Goal: Information Seeking & Learning: Compare options

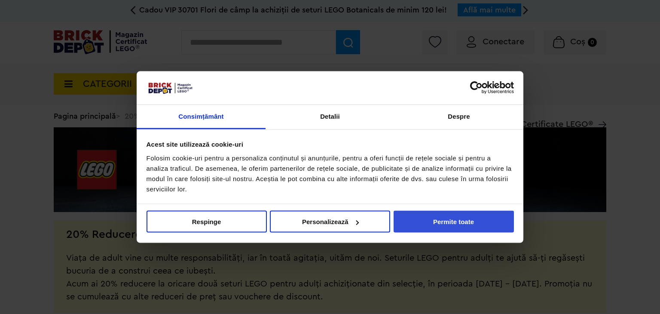
click at [425, 221] on button "Permite toate" at bounding box center [454, 222] width 120 height 22
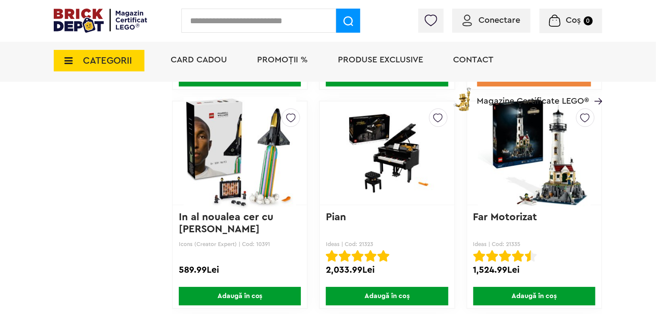
scroll to position [6146, 0]
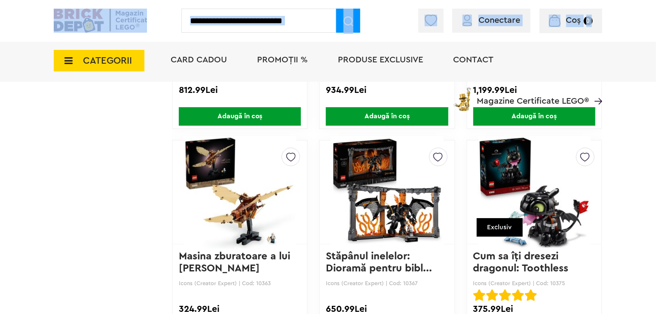
drag, startPoint x: 548, startPoint y: 188, endPoint x: 618, endPoint y: 67, distance: 140.0
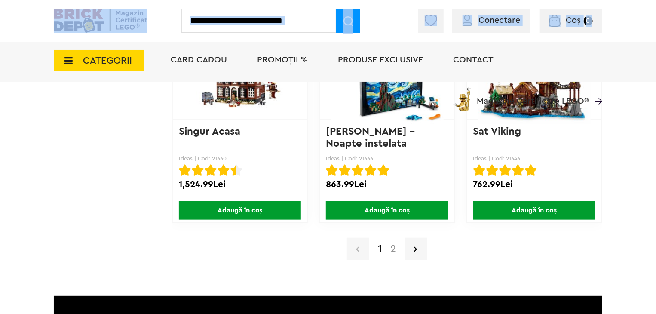
scroll to position [7048, 0]
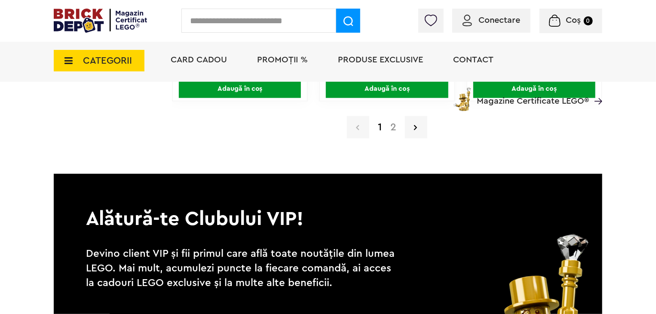
click at [397, 127] on div "1 2" at bounding box center [387, 127] width 430 height 22
click at [393, 122] on link "2" at bounding box center [393, 127] width 15 height 10
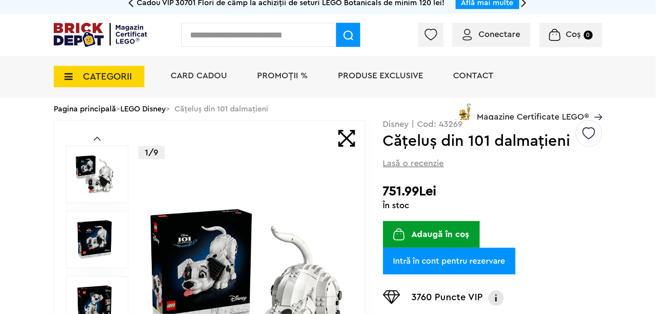
scroll to position [129, 0]
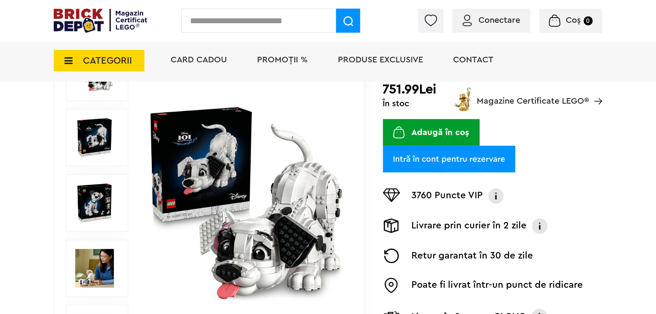
click at [227, 191] on img at bounding box center [246, 203] width 198 height 198
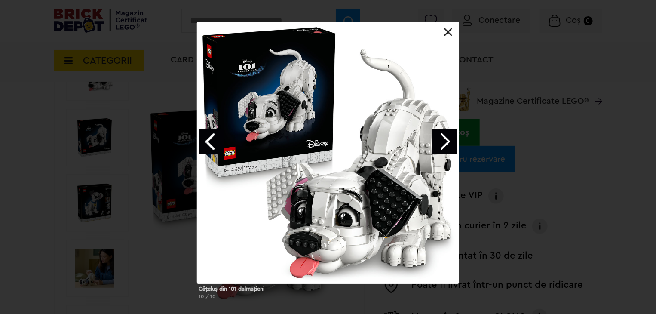
click at [447, 143] on link "Next image" at bounding box center [444, 141] width 25 height 25
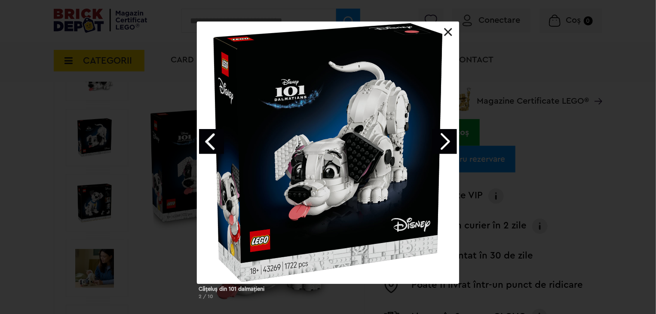
click at [447, 143] on link "Next image" at bounding box center [444, 141] width 25 height 25
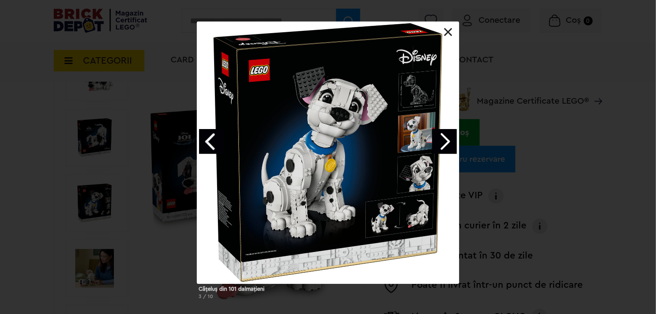
click at [447, 143] on link "Next image" at bounding box center [444, 141] width 25 height 25
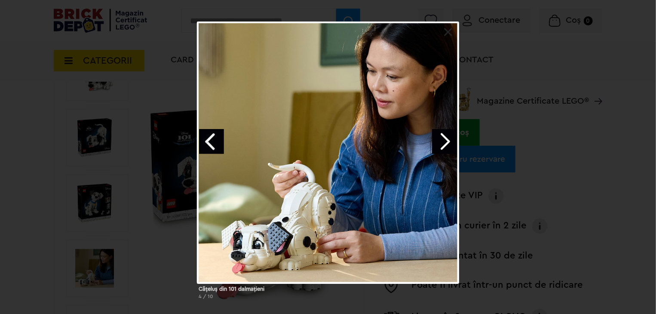
click at [447, 143] on link "Next image" at bounding box center [444, 141] width 25 height 25
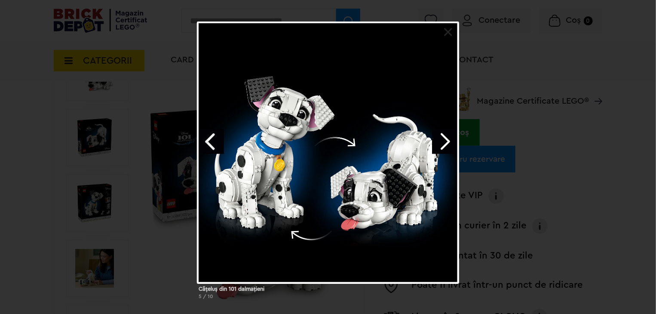
click at [447, 143] on link "Next image" at bounding box center [444, 141] width 25 height 25
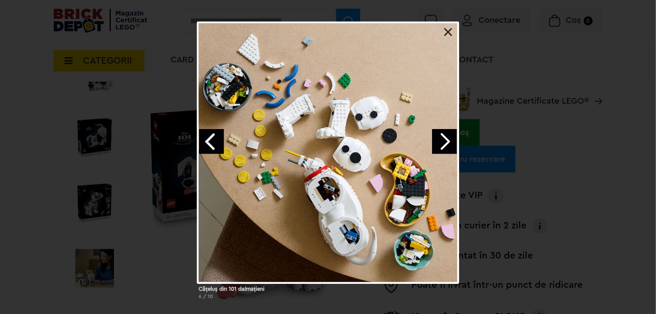
click at [447, 143] on link "Next image" at bounding box center [444, 141] width 25 height 25
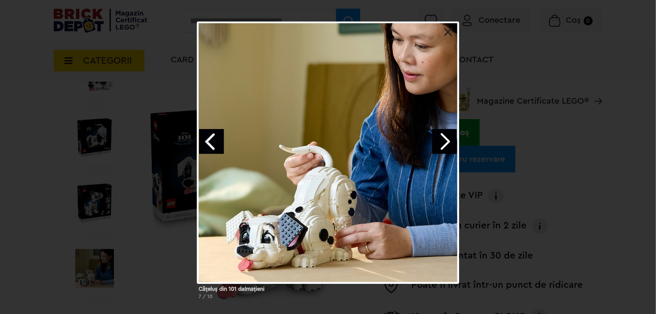
click at [447, 143] on link "Next image" at bounding box center [444, 141] width 25 height 25
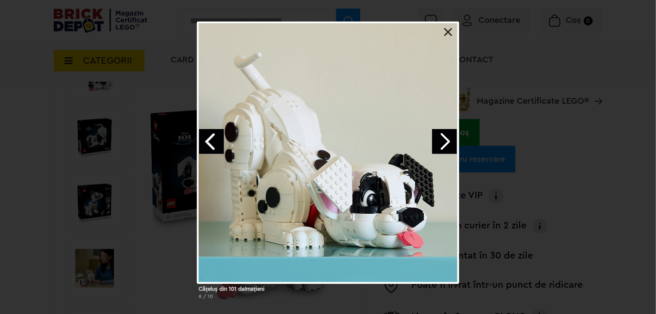
click at [447, 143] on link "Next image" at bounding box center [444, 141] width 25 height 25
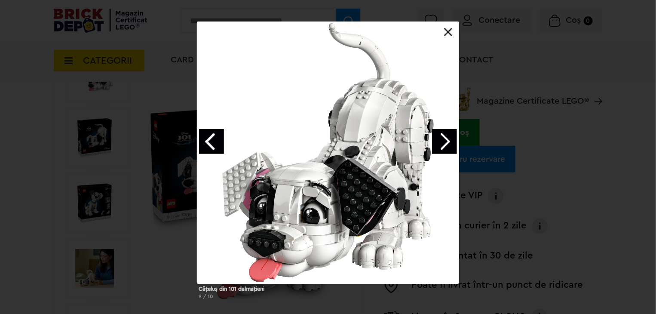
click at [447, 143] on link "Next image" at bounding box center [444, 141] width 25 height 25
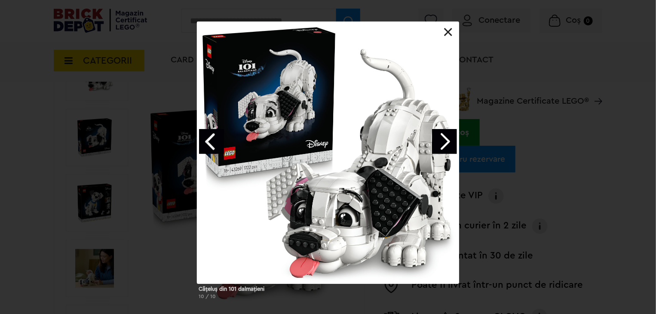
click at [447, 143] on link "Next image" at bounding box center [444, 141] width 25 height 25
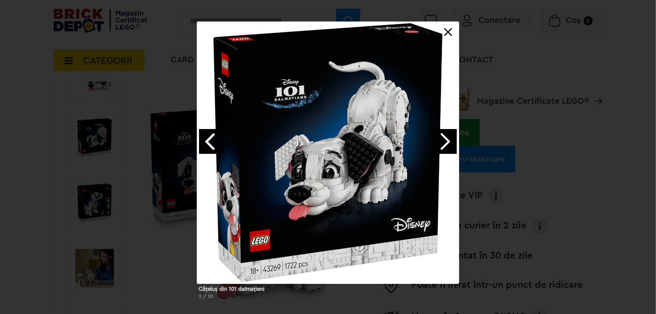
click at [447, 143] on link "Next image" at bounding box center [444, 141] width 25 height 25
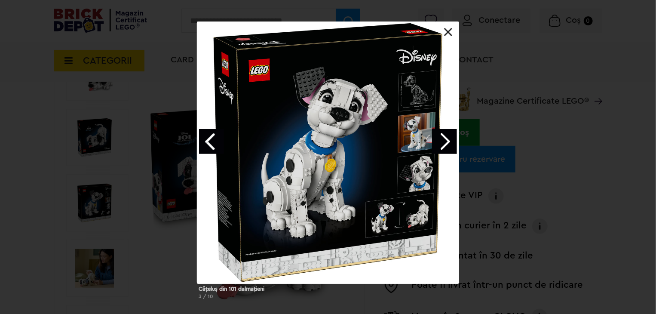
click at [447, 143] on link "Next image" at bounding box center [444, 141] width 25 height 25
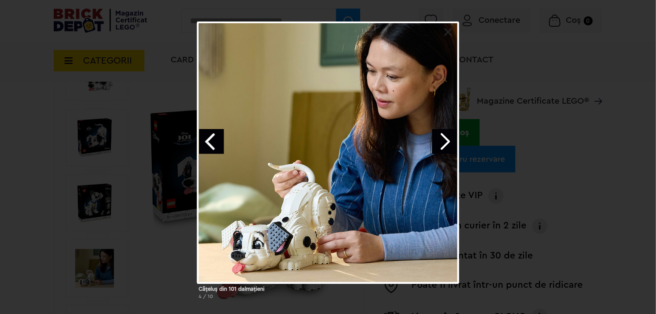
click at [447, 143] on link "Next image" at bounding box center [444, 141] width 25 height 25
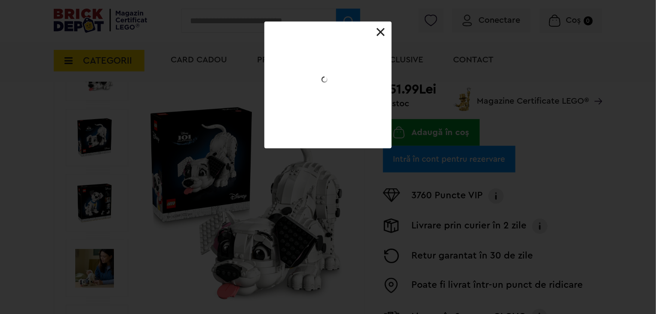
click at [447, 143] on div "Căţeluş din 101 dalmaţieni 4 / 10" at bounding box center [328, 84] width 656 height 127
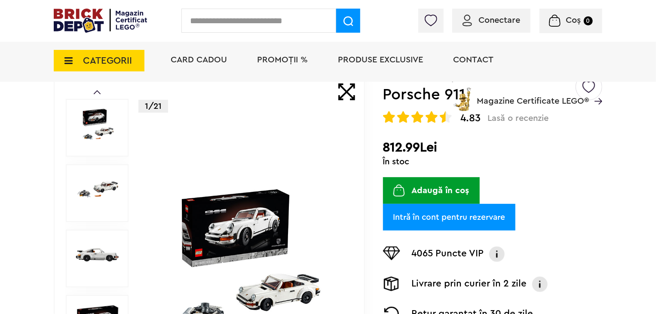
scroll to position [86, 0]
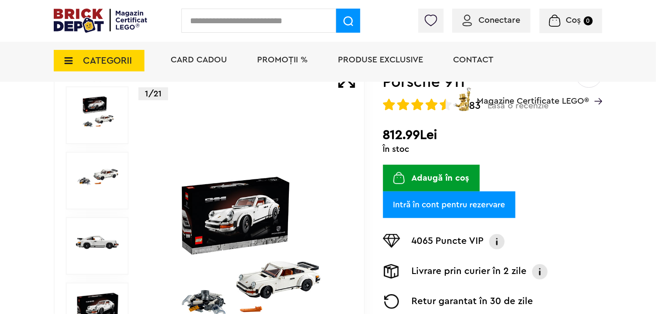
click at [264, 190] on img at bounding box center [246, 245] width 198 height 143
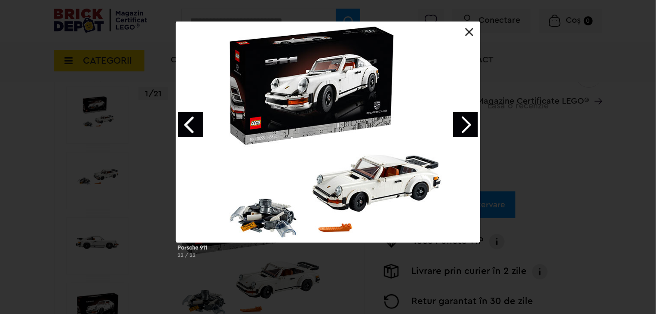
click at [465, 127] on link "Next image" at bounding box center [465, 124] width 25 height 25
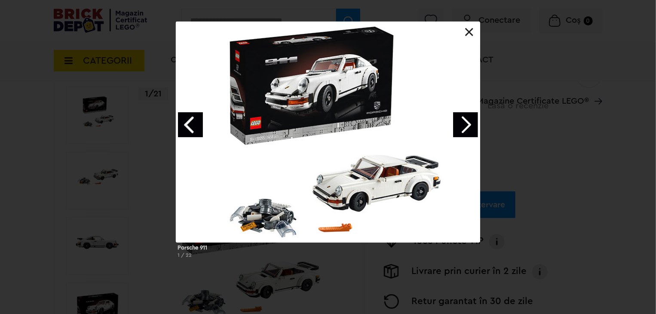
click at [465, 127] on link "Next image" at bounding box center [465, 124] width 25 height 25
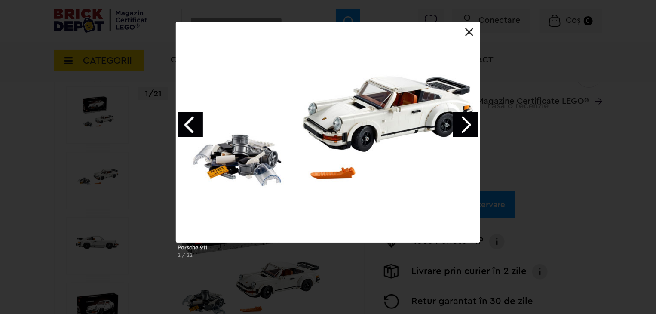
click at [465, 127] on link "Next image" at bounding box center [465, 124] width 25 height 25
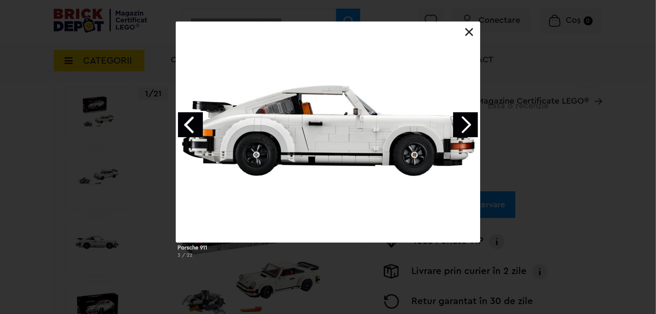
click at [465, 127] on link "Next image" at bounding box center [465, 124] width 25 height 25
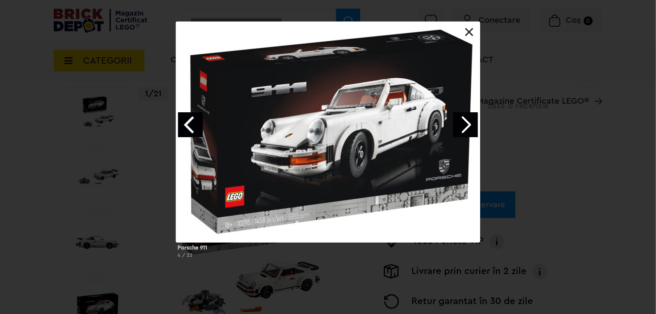
click at [465, 127] on link "Next image" at bounding box center [465, 124] width 25 height 25
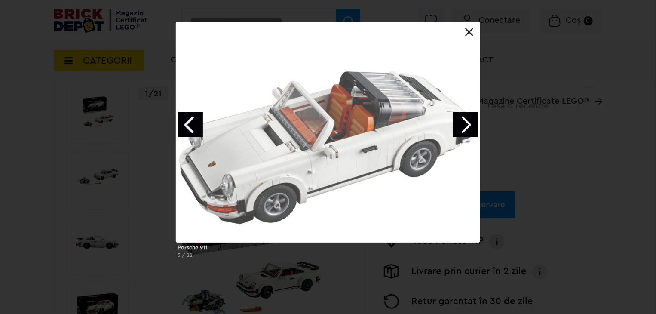
click at [465, 127] on link "Next image" at bounding box center [465, 124] width 25 height 25
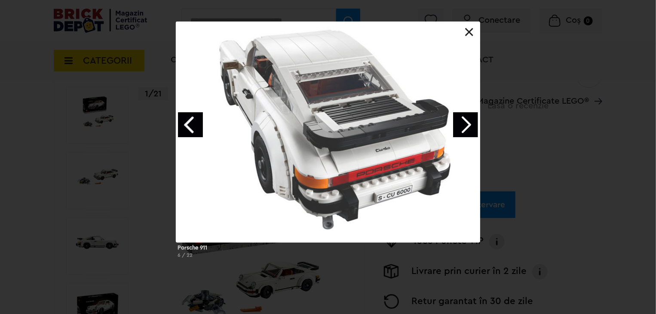
click at [465, 127] on link "Next image" at bounding box center [465, 124] width 25 height 25
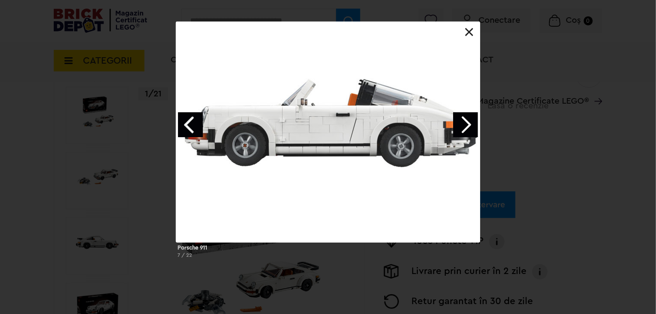
click at [465, 126] on link "Next image" at bounding box center [465, 124] width 25 height 25
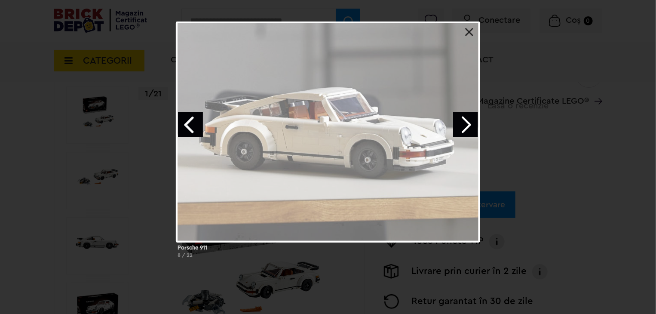
click at [465, 126] on link "Next image" at bounding box center [465, 124] width 25 height 25
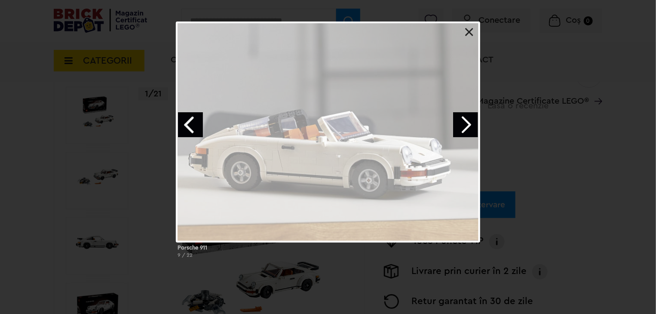
click at [465, 126] on link "Next image" at bounding box center [465, 124] width 25 height 25
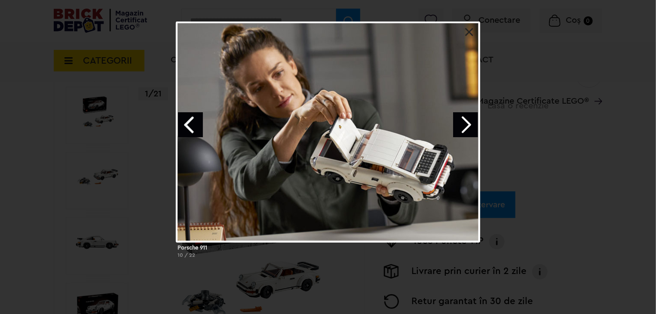
click at [465, 126] on link "Next image" at bounding box center [465, 124] width 25 height 25
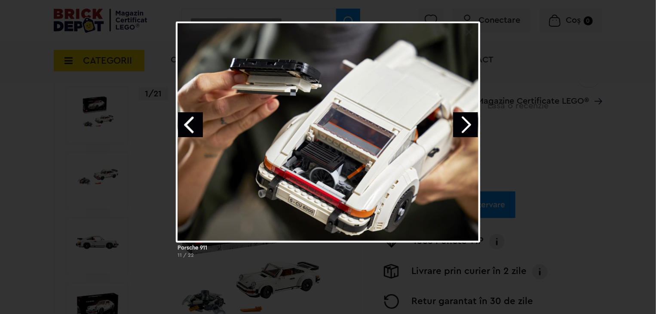
click at [467, 113] on link "Next image" at bounding box center [465, 124] width 25 height 25
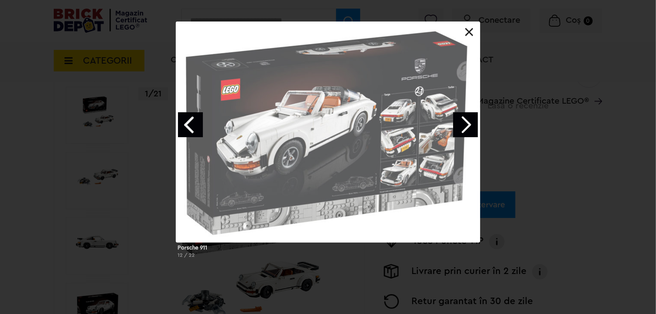
click at [467, 113] on link "Next image" at bounding box center [465, 124] width 25 height 25
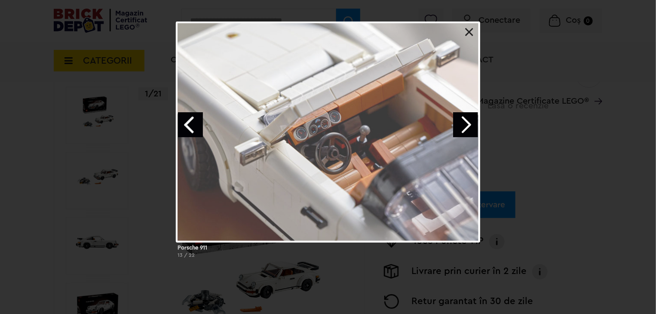
click at [467, 113] on link "Next image" at bounding box center [465, 124] width 25 height 25
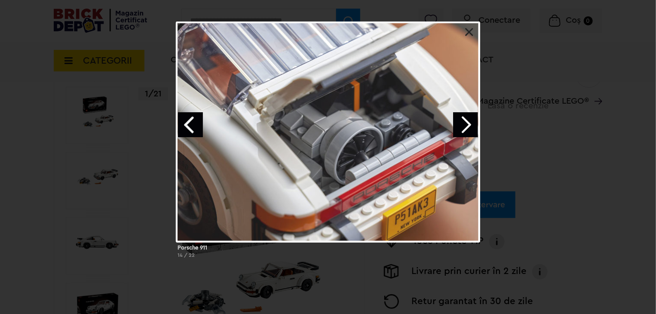
click at [468, 113] on link "Next image" at bounding box center [465, 124] width 25 height 25
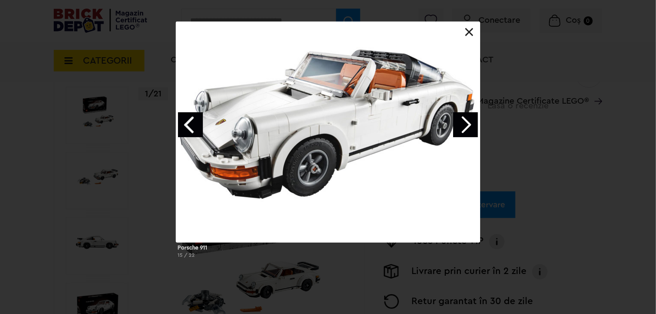
click at [468, 113] on link "Next image" at bounding box center [465, 124] width 25 height 25
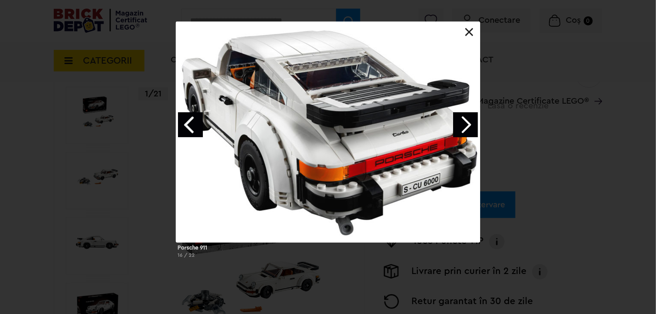
click at [468, 117] on link "Next image" at bounding box center [465, 124] width 25 height 25
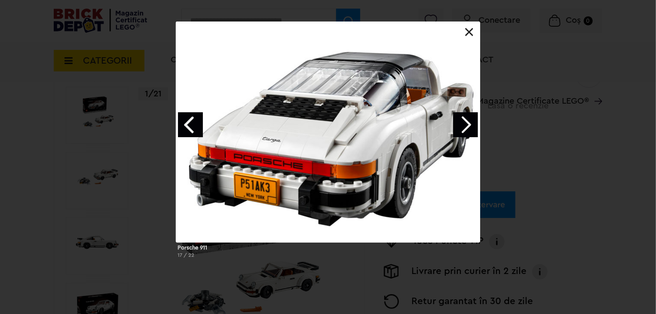
click at [465, 121] on link "Next image" at bounding box center [465, 124] width 25 height 25
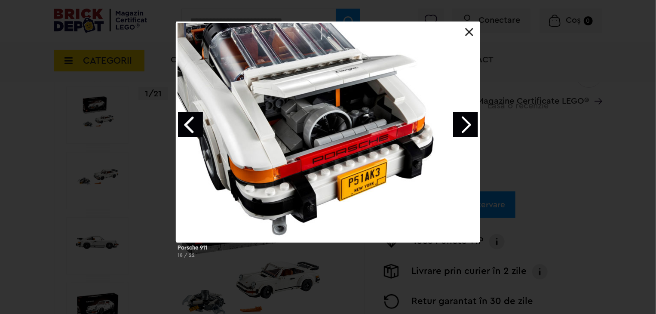
click at [468, 128] on link "Next image" at bounding box center [465, 124] width 25 height 25
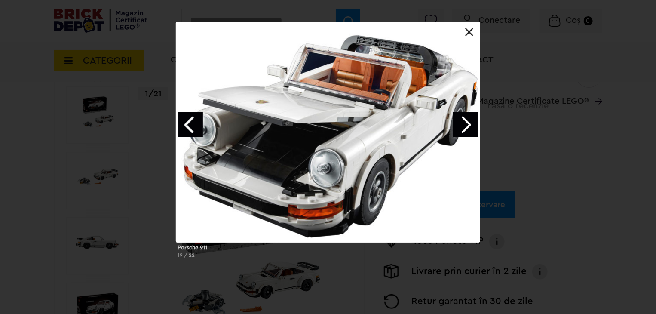
click at [468, 128] on link "Next image" at bounding box center [465, 124] width 25 height 25
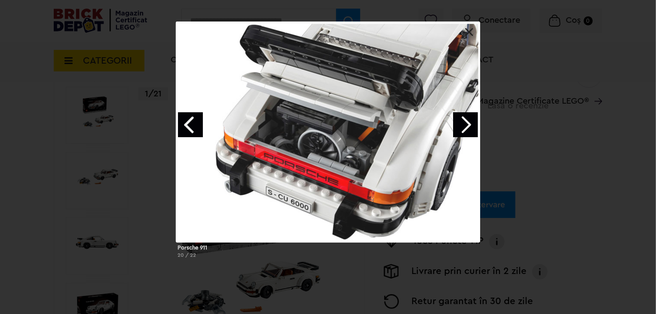
click at [468, 128] on link "Next image" at bounding box center [465, 124] width 25 height 25
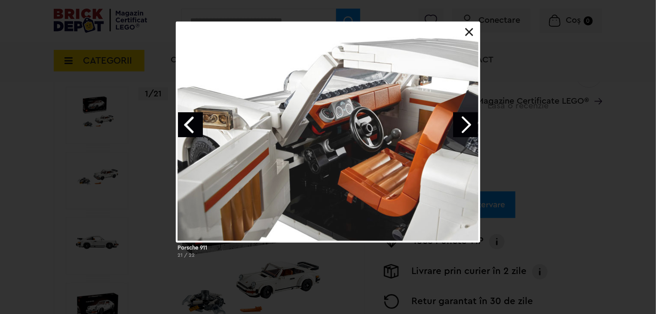
click at [468, 128] on link "Next image" at bounding box center [465, 124] width 25 height 25
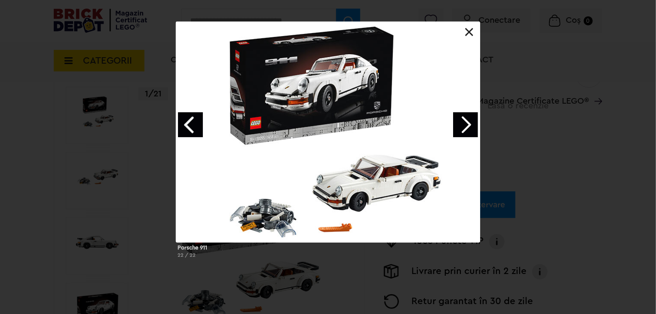
click at [468, 128] on link "Next image" at bounding box center [465, 124] width 25 height 25
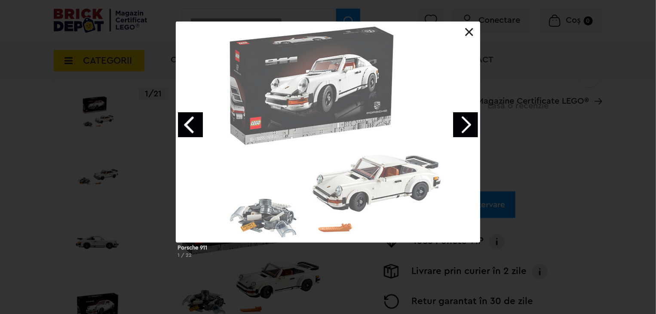
click at [468, 128] on link "Next image" at bounding box center [465, 124] width 25 height 25
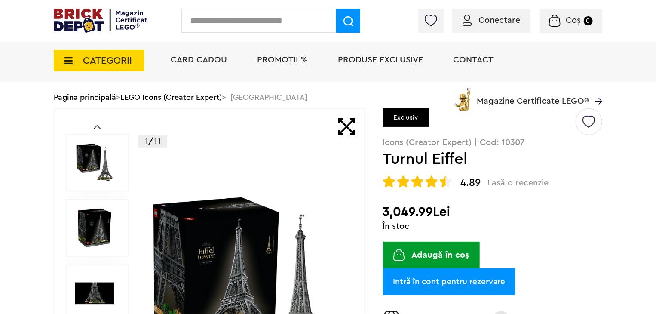
scroll to position [129, 0]
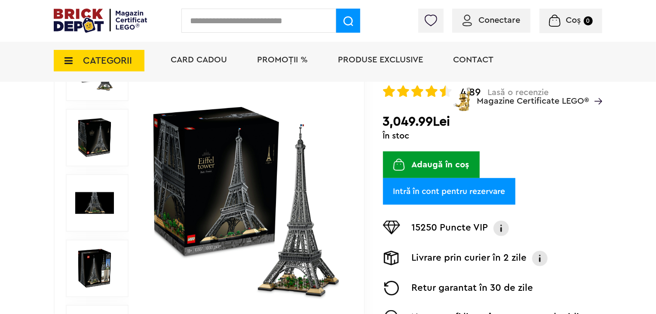
click at [285, 136] on img at bounding box center [246, 203] width 198 height 198
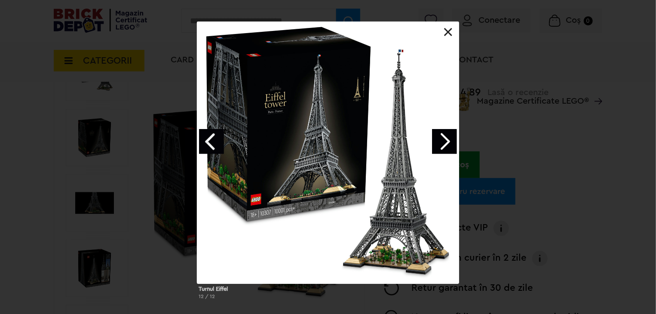
click at [446, 138] on link "Next image" at bounding box center [444, 141] width 25 height 25
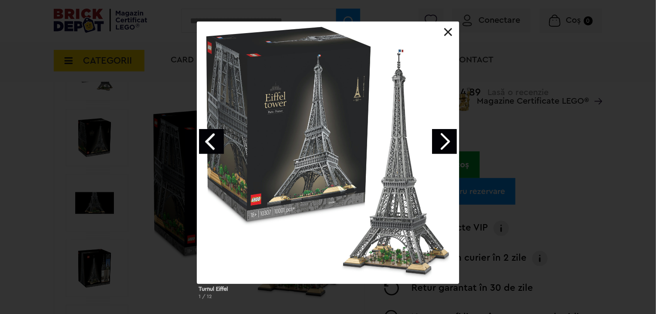
click at [446, 138] on link "Next image" at bounding box center [444, 141] width 25 height 25
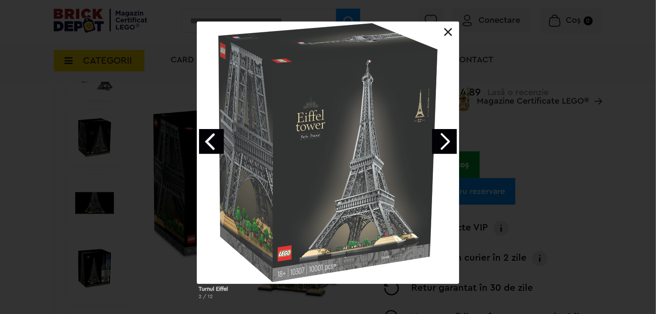
click at [446, 138] on link "Next image" at bounding box center [444, 141] width 25 height 25
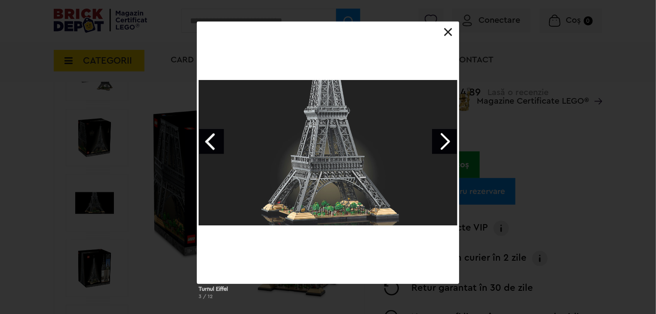
click at [446, 138] on link "Next image" at bounding box center [444, 141] width 25 height 25
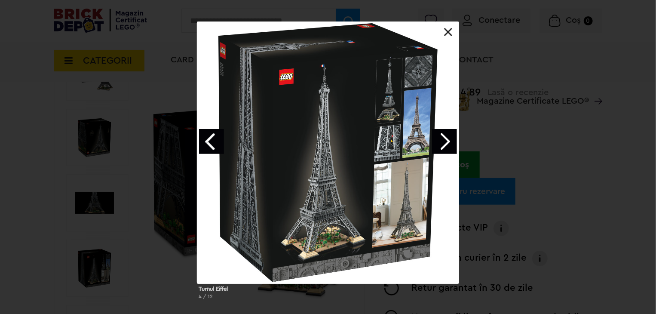
click at [446, 138] on link "Next image" at bounding box center [444, 141] width 25 height 25
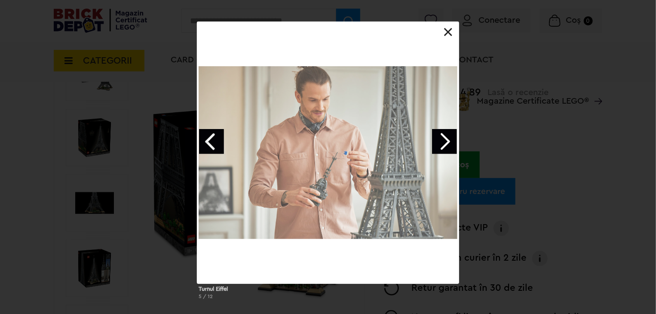
click at [446, 138] on link "Next image" at bounding box center [444, 141] width 25 height 25
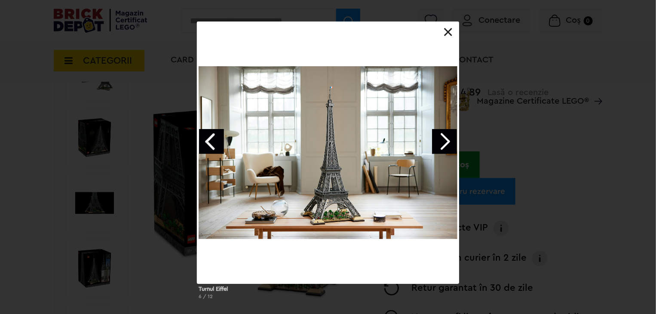
click at [446, 138] on link "Next image" at bounding box center [444, 141] width 25 height 25
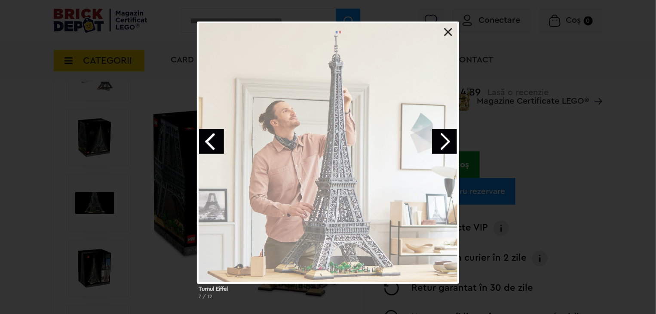
click at [446, 138] on link "Next image" at bounding box center [444, 141] width 25 height 25
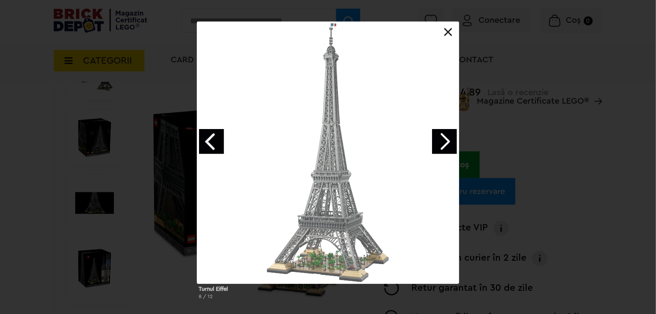
click at [446, 138] on link "Next image" at bounding box center [444, 141] width 25 height 25
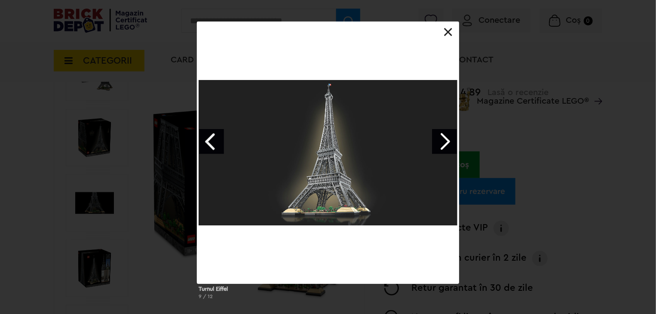
click at [446, 138] on link "Next image" at bounding box center [444, 141] width 25 height 25
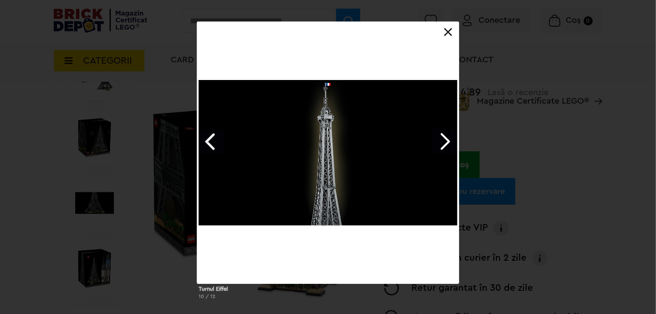
click at [446, 138] on link "Next image" at bounding box center [444, 141] width 25 height 25
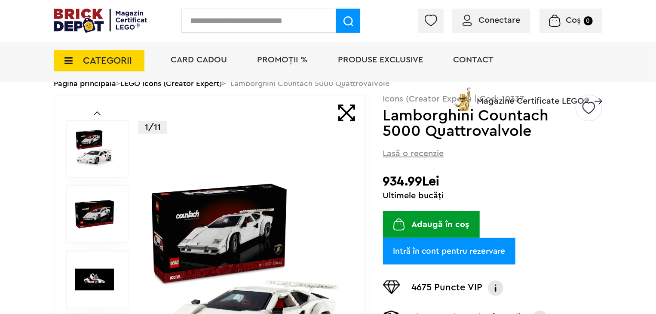
scroll to position [43, 0]
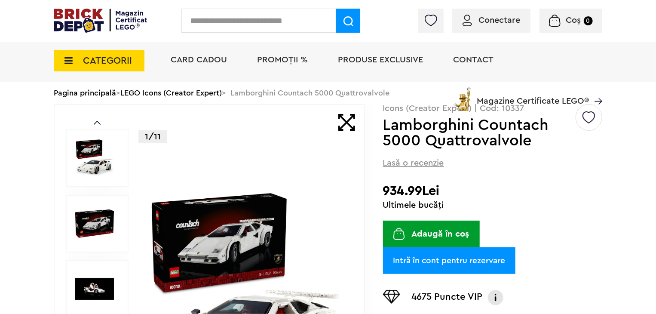
click at [251, 246] on img at bounding box center [246, 289] width 198 height 198
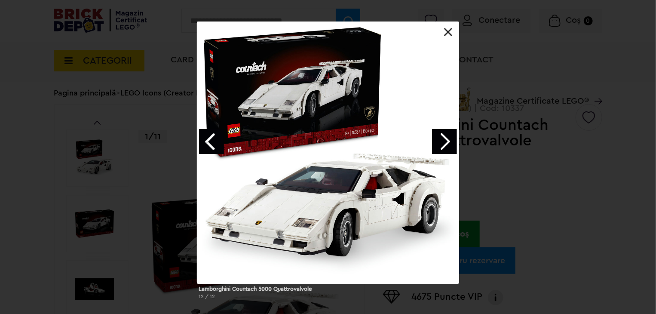
click at [444, 137] on link "Next image" at bounding box center [444, 141] width 25 height 25
click at [447, 141] on link "Next image" at bounding box center [444, 141] width 25 height 25
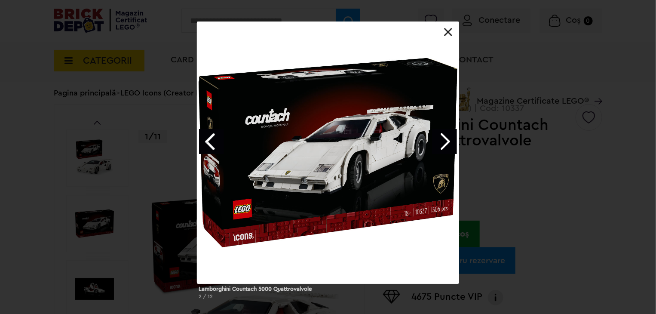
click at [447, 141] on link "Next image" at bounding box center [444, 141] width 25 height 25
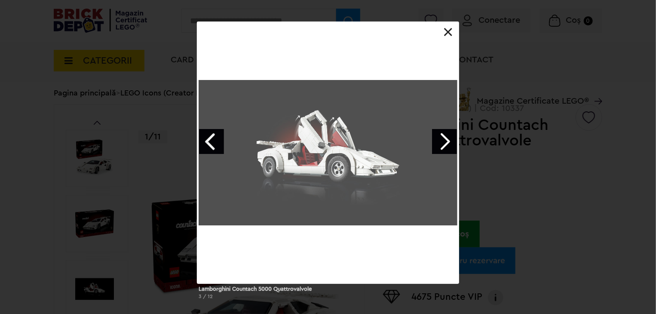
click at [447, 143] on link "Next image" at bounding box center [444, 141] width 25 height 25
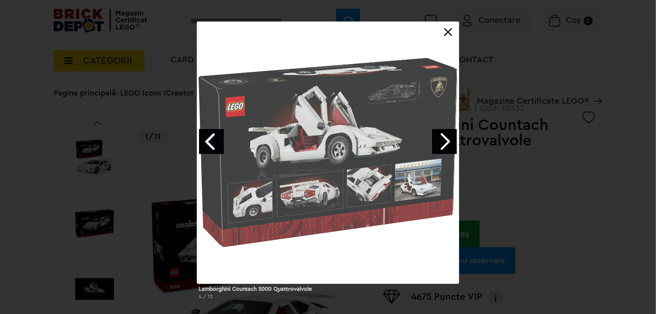
click at [447, 143] on link "Next image" at bounding box center [444, 141] width 25 height 25
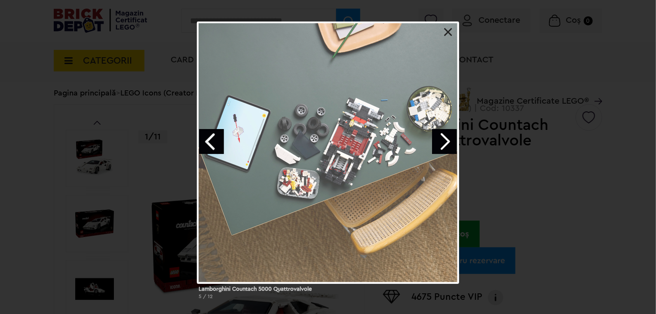
click at [447, 143] on link "Next image" at bounding box center [444, 141] width 25 height 25
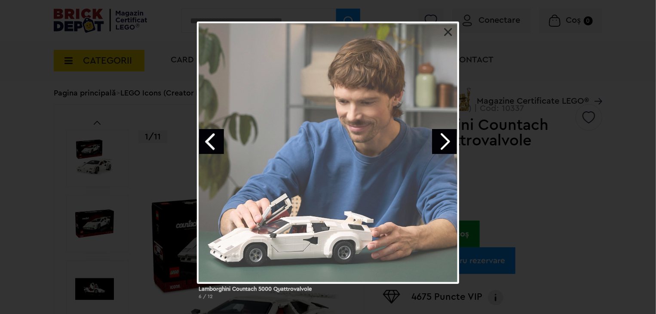
click at [447, 143] on link "Next image" at bounding box center [444, 141] width 25 height 25
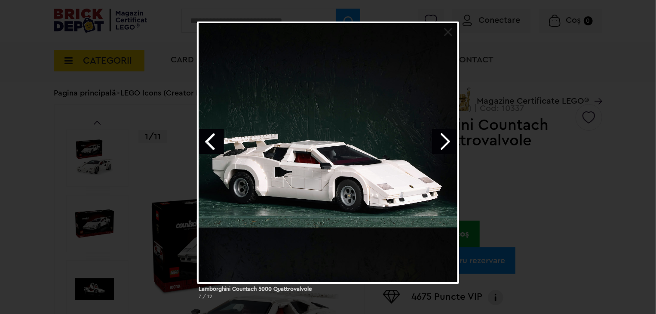
click at [447, 143] on link "Next image" at bounding box center [444, 141] width 25 height 25
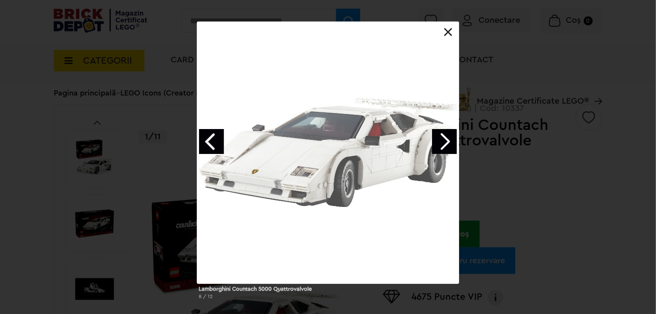
click at [447, 143] on link "Next image" at bounding box center [444, 141] width 25 height 25
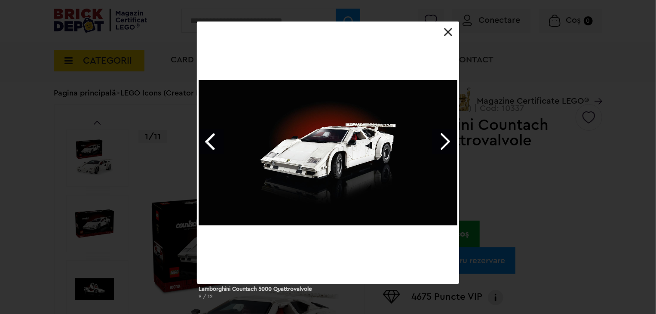
click at [447, 143] on link "Next image" at bounding box center [444, 141] width 25 height 25
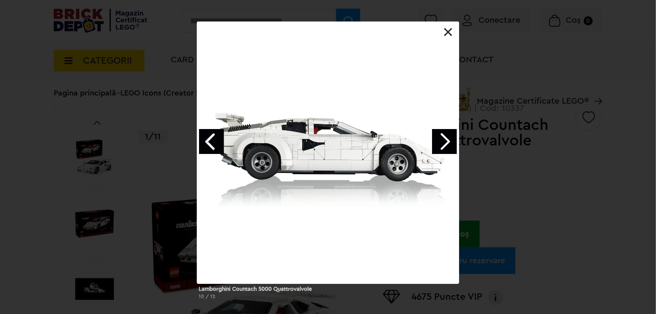
click at [447, 143] on link "Next image" at bounding box center [444, 141] width 25 height 25
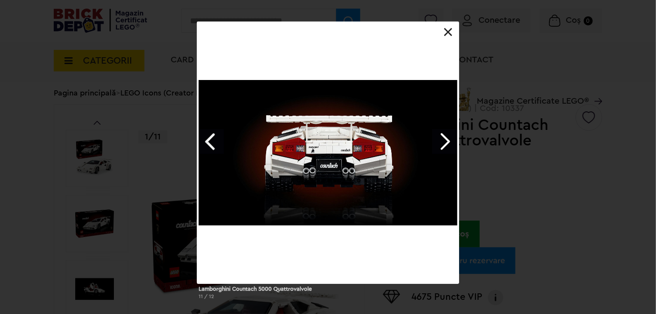
click at [438, 39] on div at bounding box center [328, 152] width 262 height 262
click at [443, 38] on div at bounding box center [328, 152] width 262 height 262
click at [442, 34] on div at bounding box center [328, 152] width 262 height 262
click at [444, 33] on link at bounding box center [448, 32] width 9 height 9
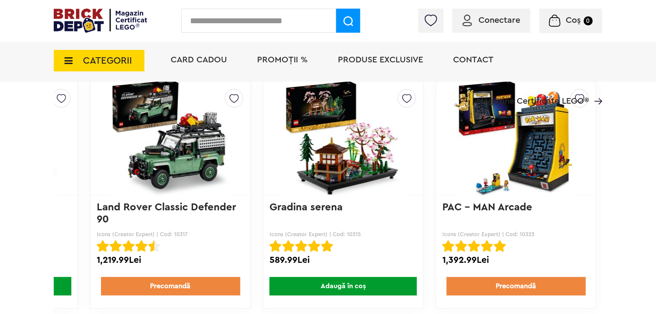
scroll to position [2020, 0]
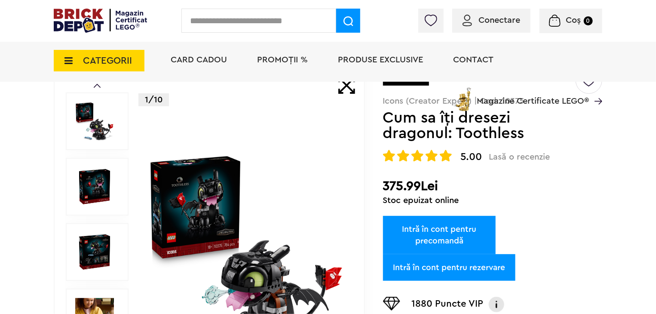
scroll to position [86, 0]
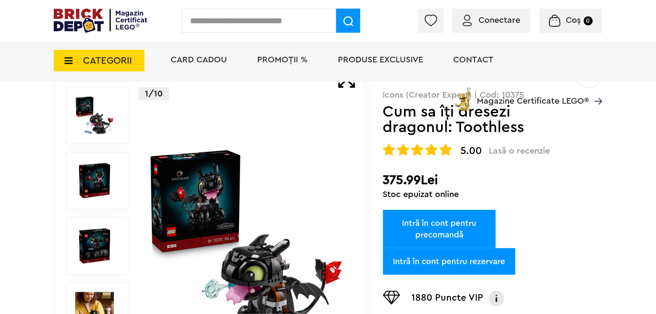
click at [236, 200] on img at bounding box center [246, 246] width 198 height 198
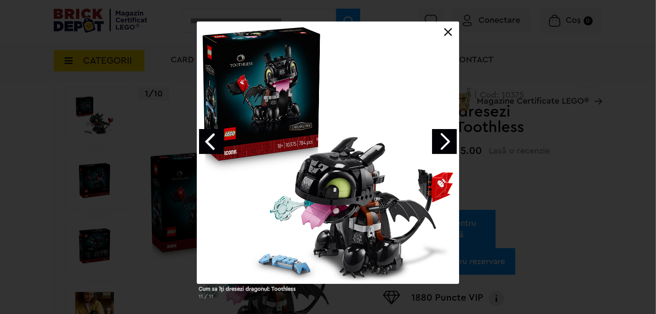
click at [452, 141] on link "Next image" at bounding box center [444, 141] width 25 height 25
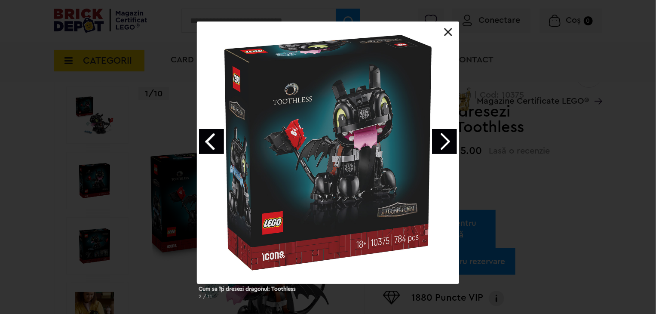
click at [452, 141] on link "Next image" at bounding box center [444, 141] width 25 height 25
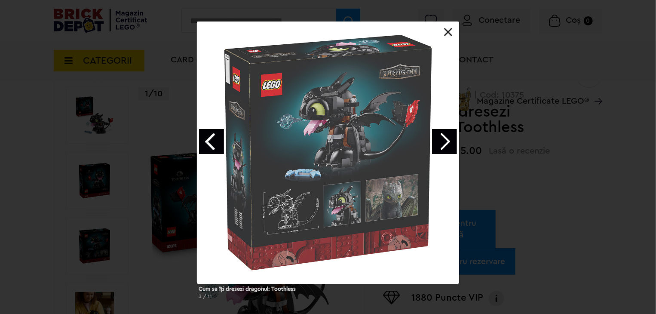
click at [452, 141] on link "Next image" at bounding box center [444, 141] width 25 height 25
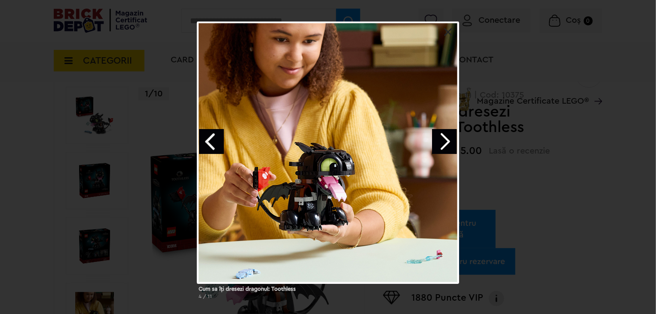
click at [452, 141] on link "Next image" at bounding box center [444, 141] width 25 height 25
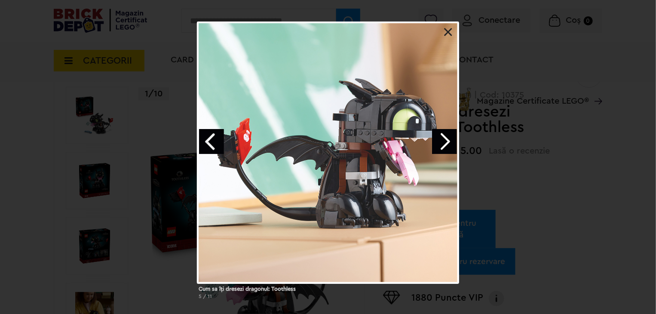
click at [452, 141] on link "Next image" at bounding box center [444, 141] width 25 height 25
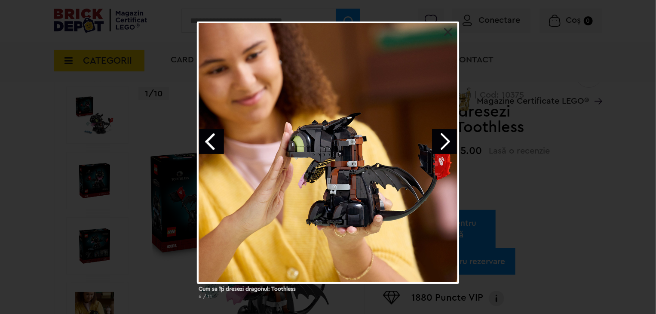
click at [452, 141] on link "Next image" at bounding box center [444, 141] width 25 height 25
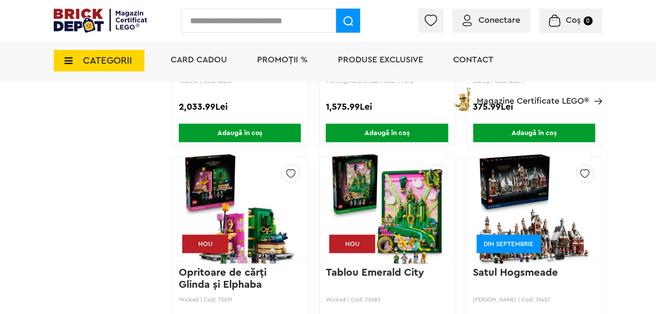
scroll to position [5587, 0]
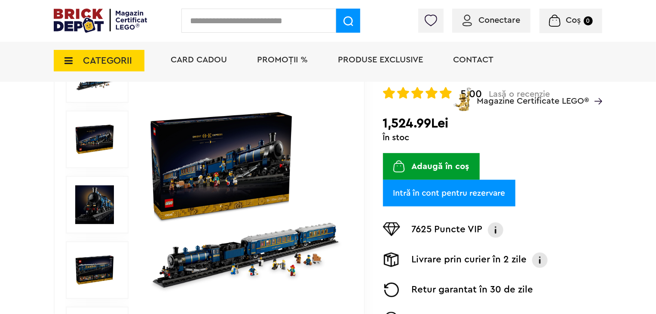
scroll to position [129, 0]
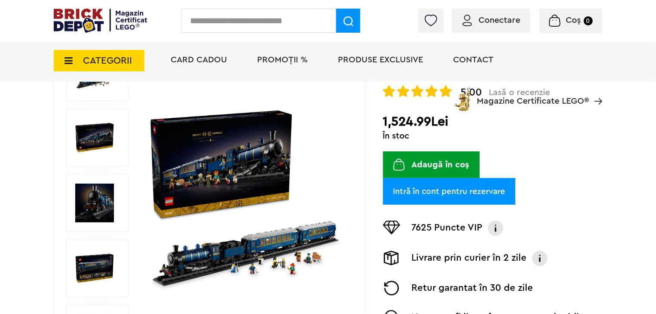
click at [256, 187] on img at bounding box center [246, 203] width 198 height 198
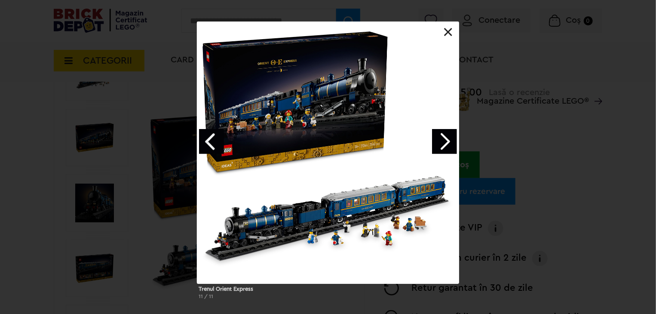
click at [450, 136] on link "Next image" at bounding box center [444, 141] width 25 height 25
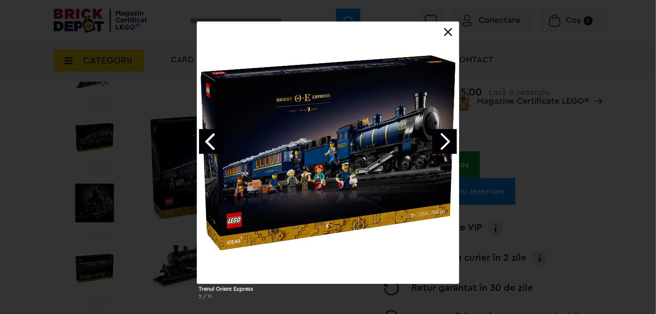
click at [450, 136] on link "Next image" at bounding box center [444, 141] width 25 height 25
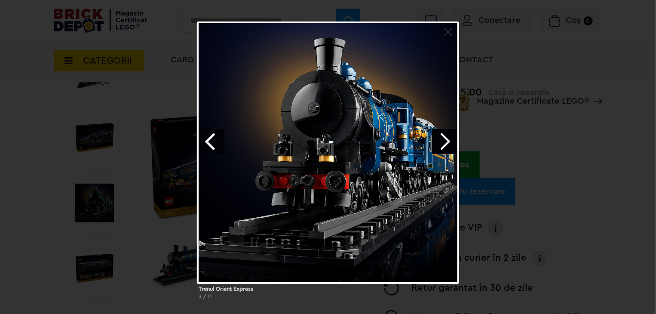
click at [207, 142] on link "Previous image" at bounding box center [211, 141] width 25 height 25
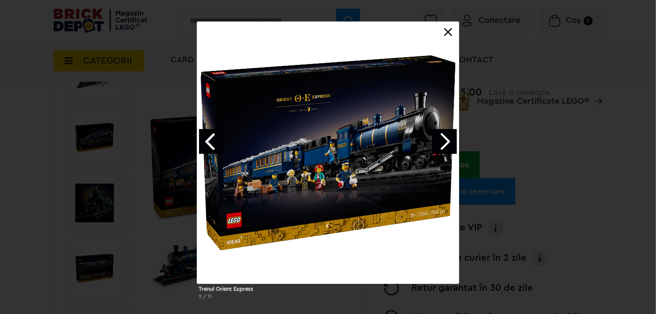
click at [446, 133] on link "Next image" at bounding box center [444, 141] width 25 height 25
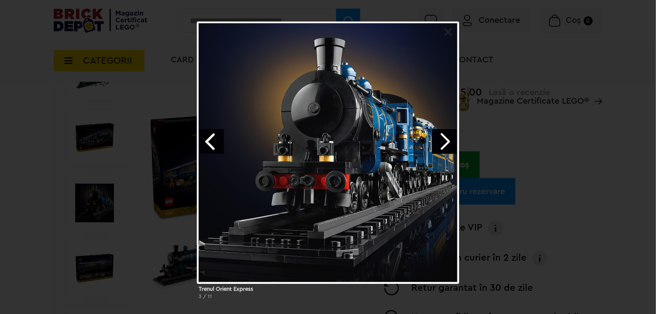
click at [449, 137] on link "Next image" at bounding box center [444, 141] width 25 height 25
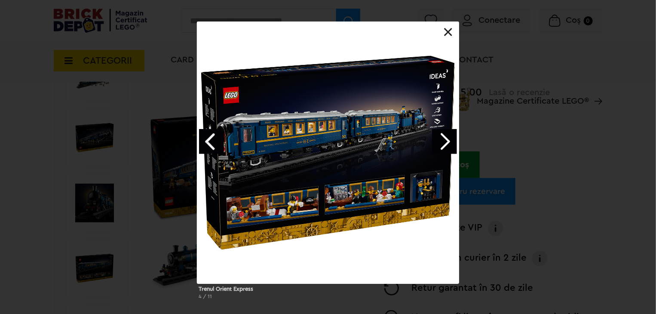
click at [450, 138] on link "Next image" at bounding box center [444, 141] width 25 height 25
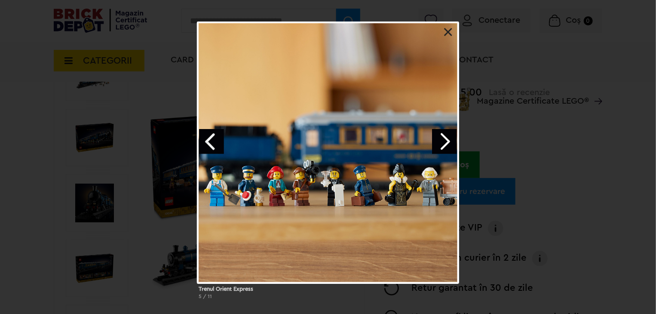
click at [450, 147] on link "Next image" at bounding box center [444, 141] width 25 height 25
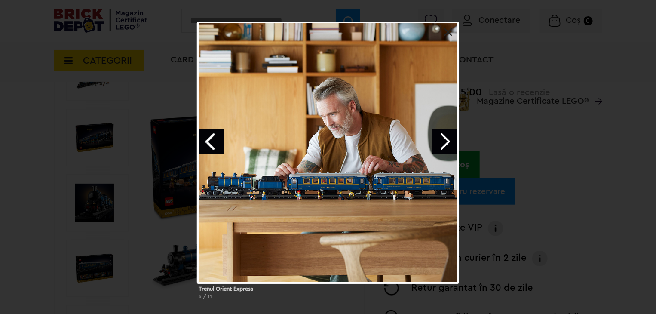
click at [450, 147] on link "Next image" at bounding box center [444, 141] width 25 height 25
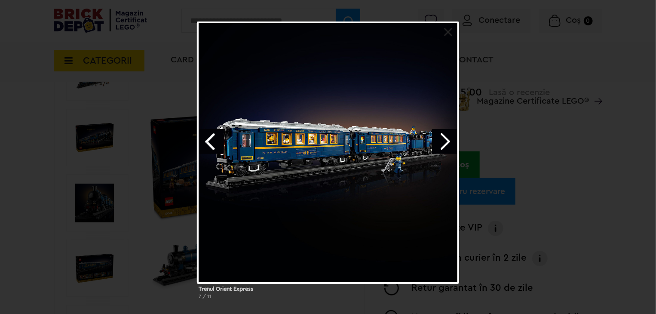
click at [450, 147] on link "Next image" at bounding box center [444, 141] width 25 height 25
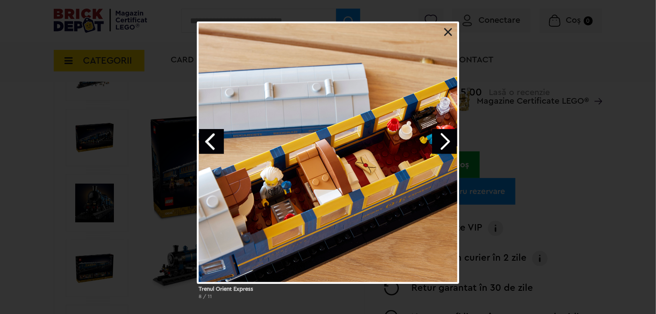
click at [450, 147] on link "Next image" at bounding box center [444, 141] width 25 height 25
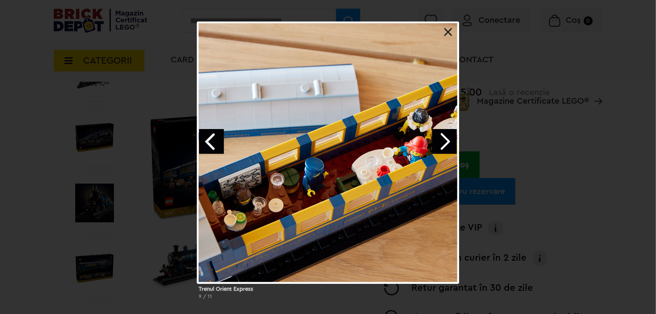
click at [450, 147] on link "Next image" at bounding box center [444, 141] width 25 height 25
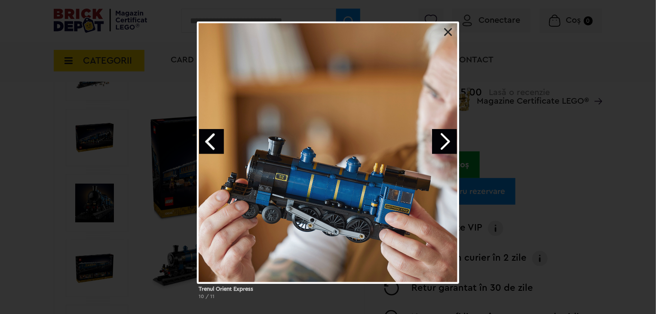
click at [450, 147] on link "Next image" at bounding box center [444, 141] width 25 height 25
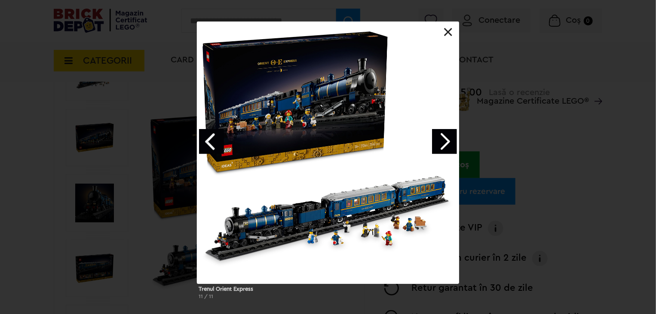
click at [450, 147] on link "Next image" at bounding box center [444, 141] width 25 height 25
click at [450, 145] on link "Next image" at bounding box center [444, 141] width 25 height 25
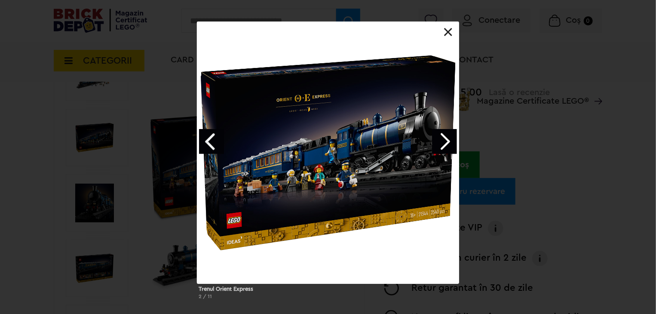
click at [450, 30] on link at bounding box center [448, 32] width 9 height 9
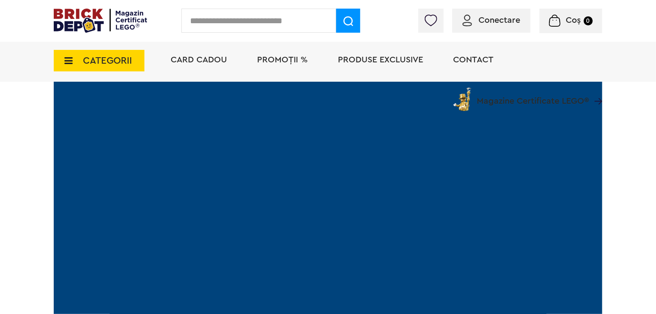
scroll to position [1246, 0]
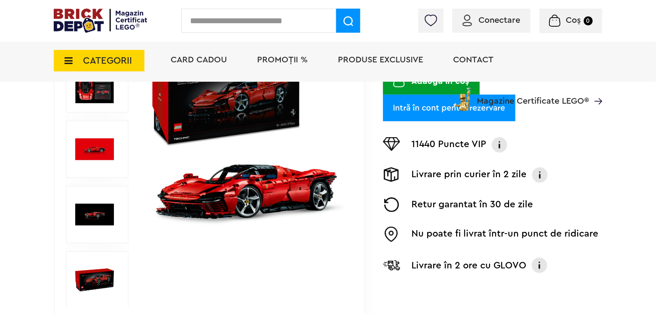
scroll to position [172, 0]
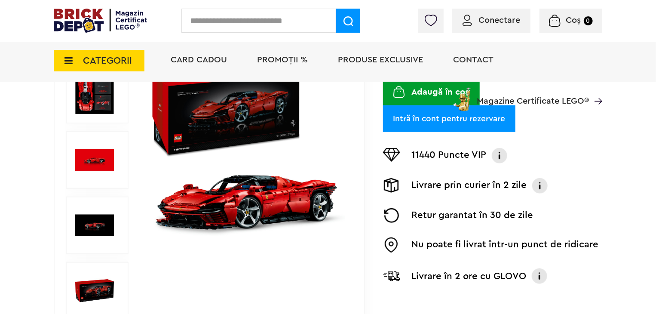
click at [286, 181] on img at bounding box center [246, 160] width 198 height 198
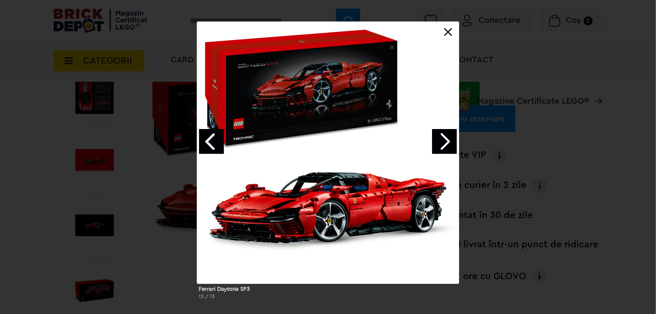
click at [448, 147] on link "Next image" at bounding box center [444, 141] width 25 height 25
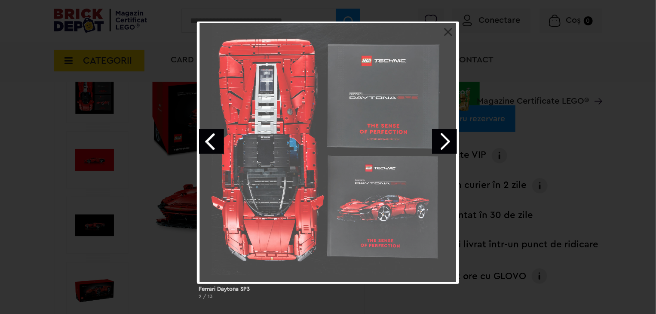
click at [448, 147] on link "Next image" at bounding box center [444, 141] width 25 height 25
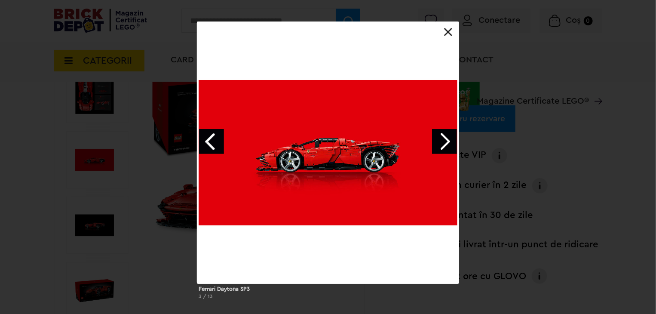
click at [448, 147] on link "Next image" at bounding box center [444, 141] width 25 height 25
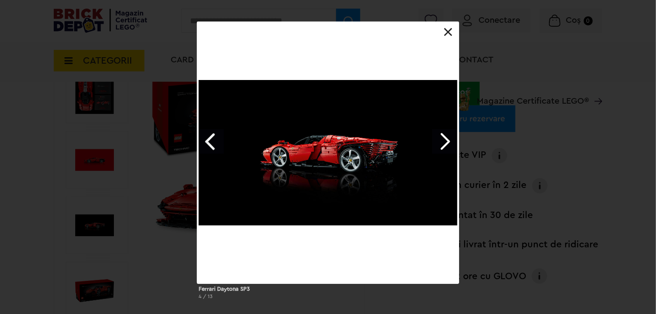
click at [445, 144] on link "Next image" at bounding box center [444, 141] width 25 height 25
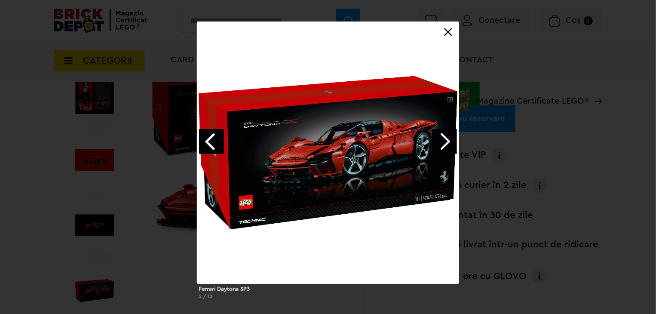
click at [445, 144] on link "Next image" at bounding box center [444, 141] width 25 height 25
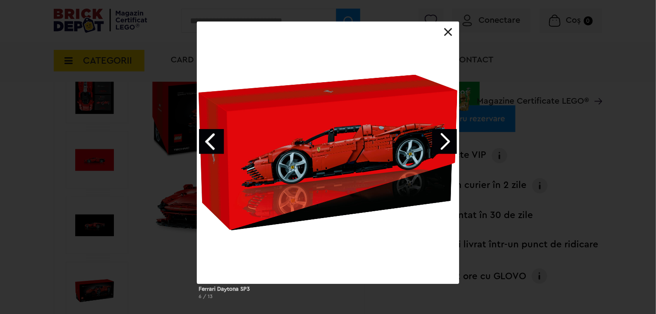
click at [443, 145] on link "Next image" at bounding box center [444, 141] width 25 height 25
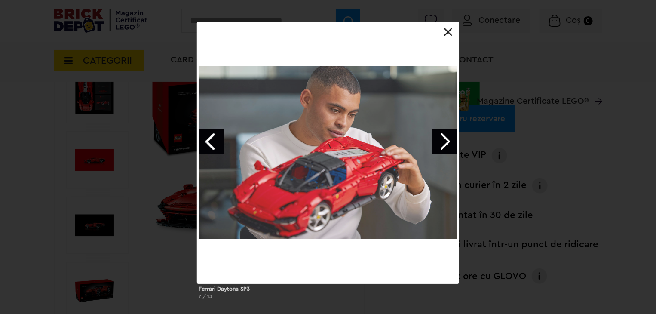
click at [443, 145] on link "Next image" at bounding box center [444, 141] width 25 height 25
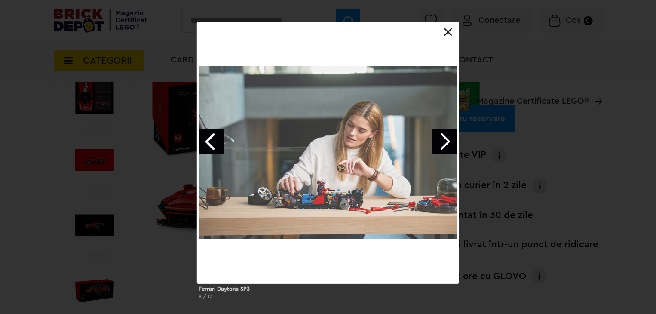
click at [443, 145] on link "Next image" at bounding box center [444, 141] width 25 height 25
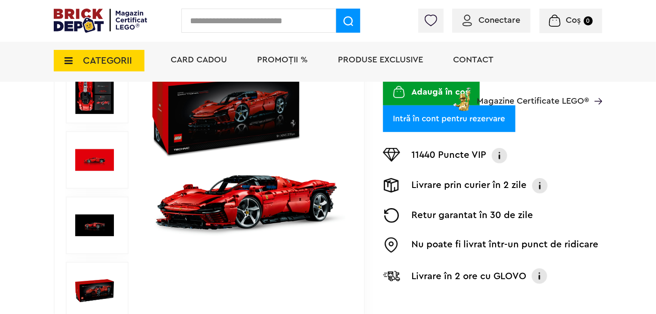
click at [318, 194] on img at bounding box center [246, 160] width 198 height 198
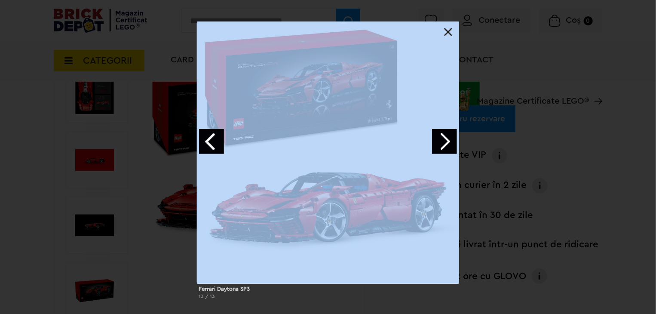
click at [439, 144] on link "Next image" at bounding box center [444, 141] width 25 height 25
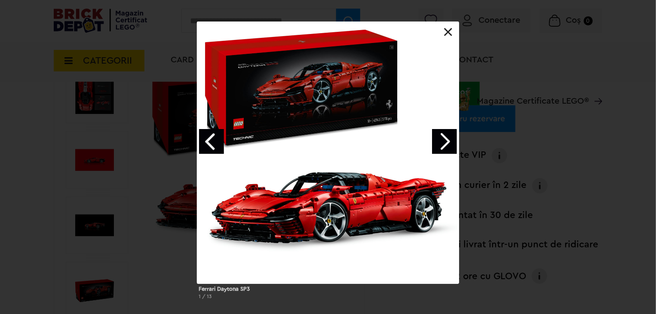
click at [447, 101] on div at bounding box center [328, 152] width 262 height 262
click at [447, 140] on link "Next image" at bounding box center [444, 141] width 25 height 25
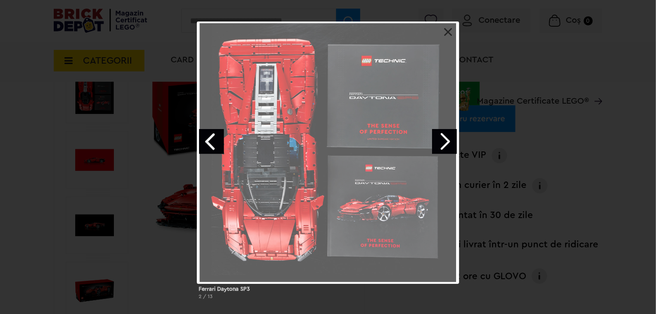
click at [447, 140] on link "Next image" at bounding box center [444, 141] width 25 height 25
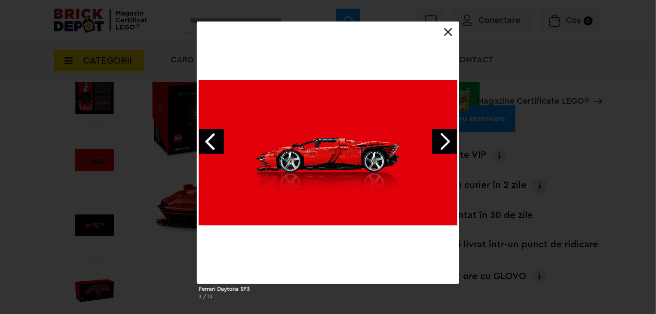
click at [214, 142] on link "Previous image" at bounding box center [211, 141] width 25 height 25
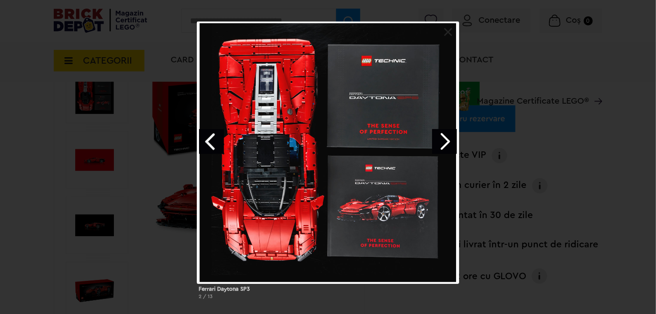
click at [214, 142] on link "Previous image" at bounding box center [211, 141] width 25 height 25
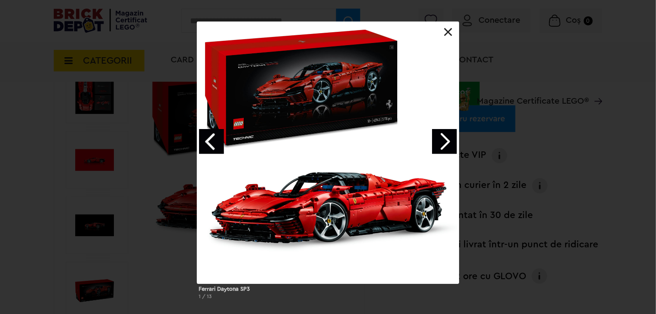
click at [436, 138] on link "Next image" at bounding box center [444, 141] width 25 height 25
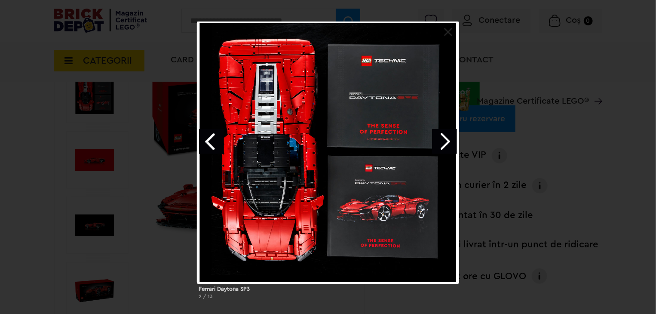
click at [445, 132] on link "Next image" at bounding box center [444, 141] width 25 height 25
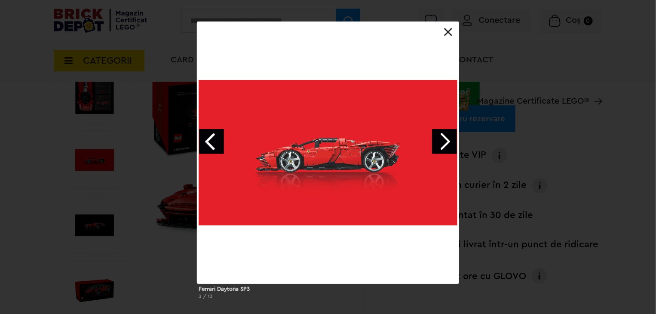
click at [444, 135] on link "Next image" at bounding box center [444, 141] width 25 height 25
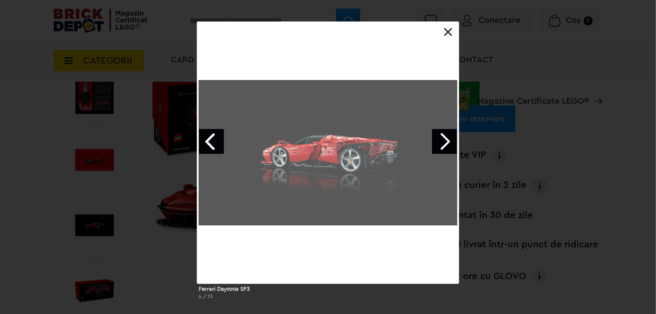
click at [444, 137] on link "Next image" at bounding box center [444, 141] width 25 height 25
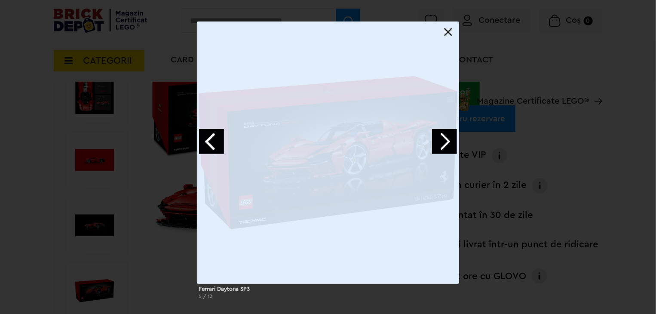
click at [444, 137] on link "Next image" at bounding box center [444, 141] width 25 height 25
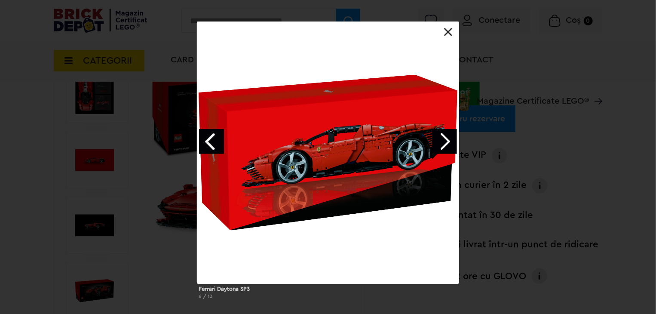
click at [453, 35] on div at bounding box center [328, 152] width 262 height 262
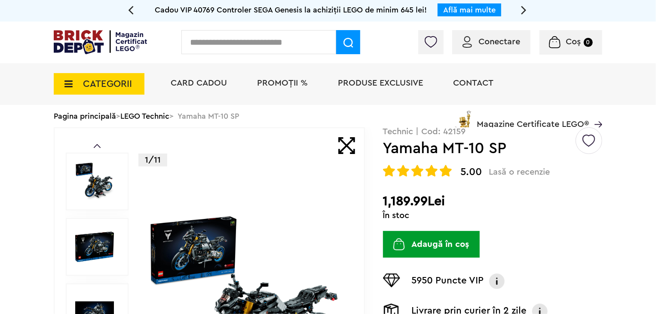
scroll to position [86, 0]
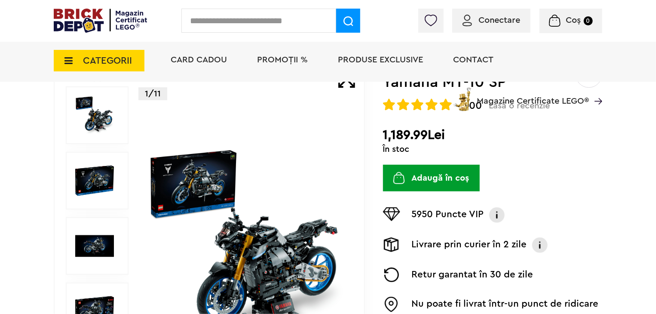
click at [322, 217] on img at bounding box center [246, 246] width 198 height 198
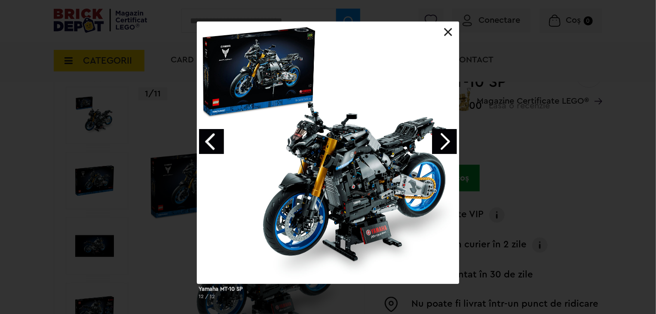
click at [442, 143] on link "Next image" at bounding box center [444, 141] width 25 height 25
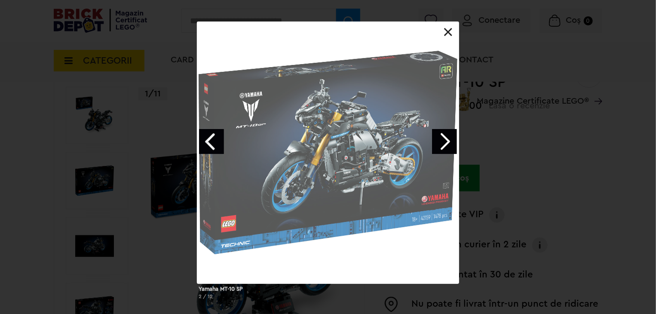
click at [442, 143] on link "Next image" at bounding box center [444, 141] width 25 height 25
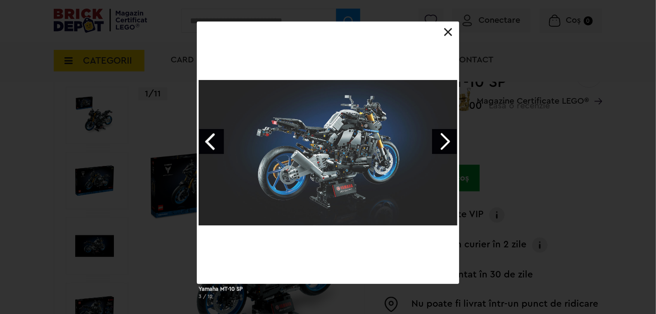
click at [442, 143] on link "Next image" at bounding box center [444, 141] width 25 height 25
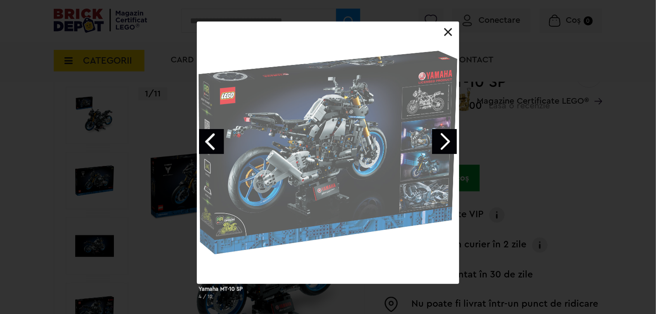
click at [443, 143] on link "Next image" at bounding box center [444, 141] width 25 height 25
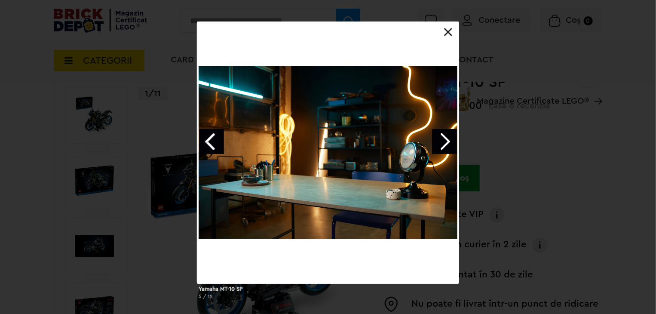
click at [443, 143] on link "Next image" at bounding box center [444, 141] width 25 height 25
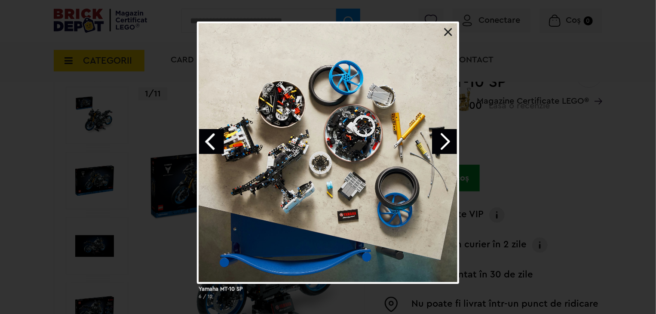
click at [443, 142] on link "Next image" at bounding box center [444, 141] width 25 height 25
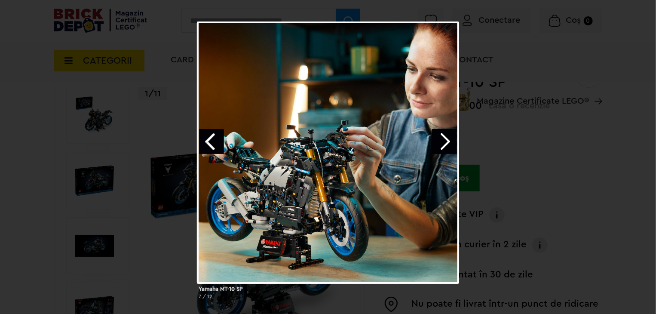
click at [443, 142] on link "Next image" at bounding box center [444, 141] width 25 height 25
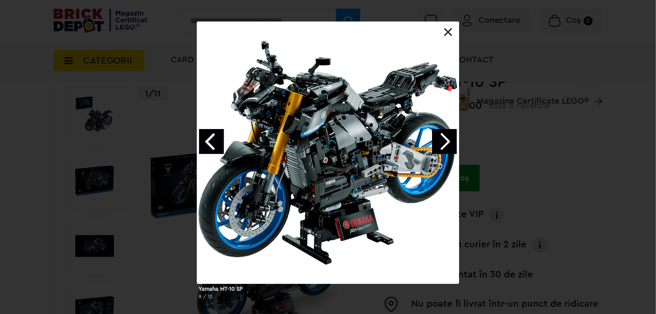
click at [443, 142] on link "Next image" at bounding box center [444, 141] width 25 height 25
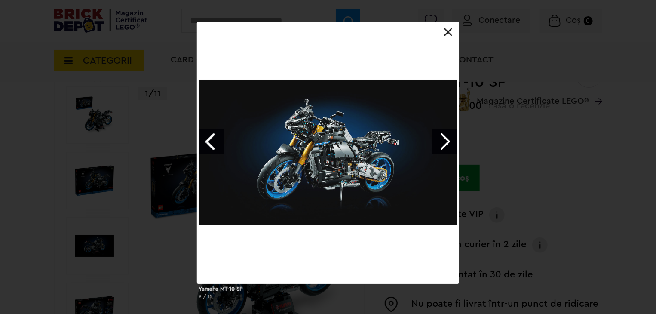
click at [444, 142] on link "Next image" at bounding box center [444, 141] width 25 height 25
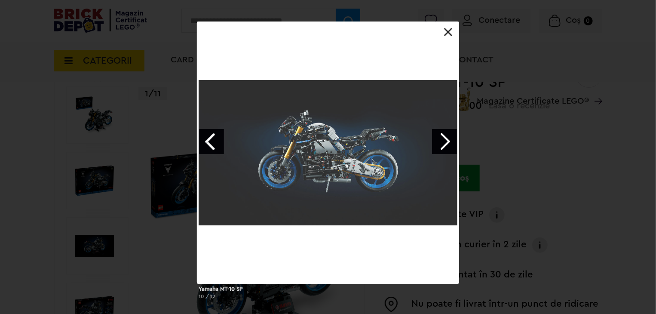
click at [445, 142] on link "Next image" at bounding box center [444, 141] width 25 height 25
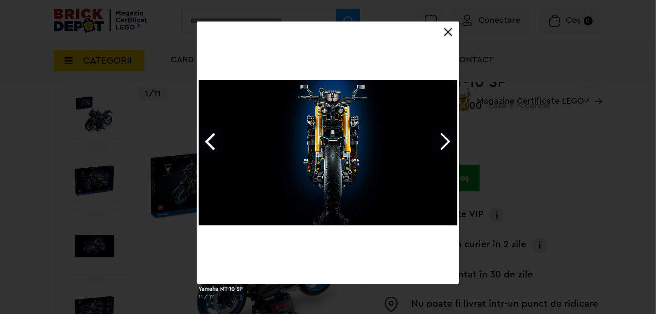
click at [456, 36] on div at bounding box center [328, 152] width 262 height 262
click at [447, 138] on link "Next image" at bounding box center [444, 141] width 25 height 25
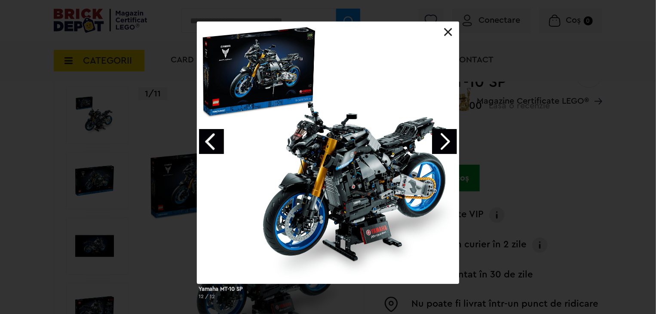
click at [443, 37] on div at bounding box center [328, 152] width 262 height 262
click at [449, 36] on link at bounding box center [448, 32] width 9 height 9
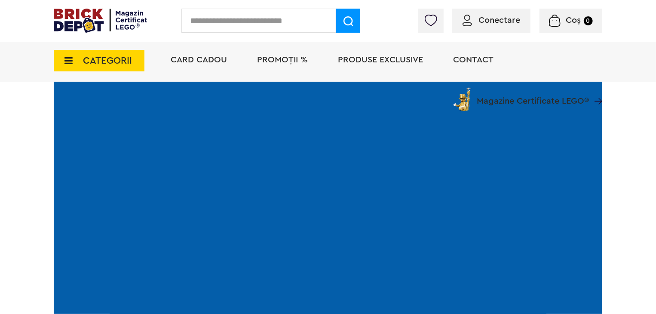
scroll to position [1332, 0]
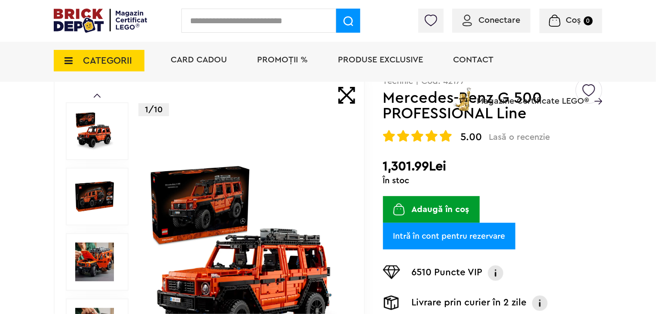
scroll to position [129, 0]
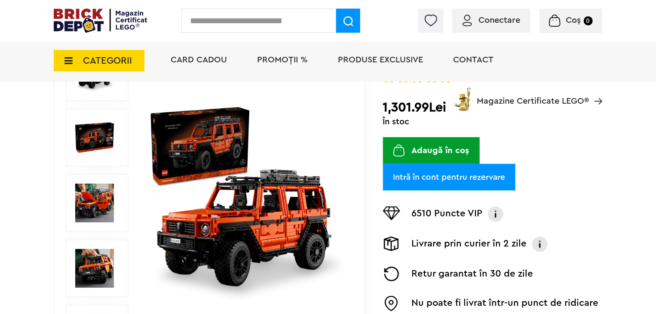
click at [283, 214] on img at bounding box center [246, 203] width 198 height 198
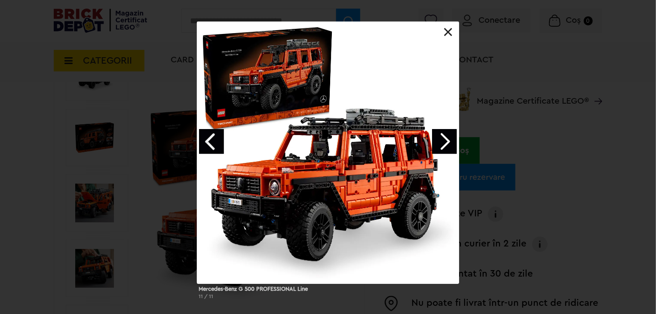
click at [445, 140] on link "Next image" at bounding box center [444, 141] width 25 height 25
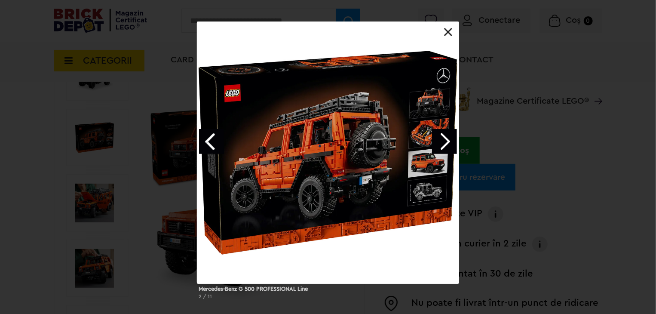
click at [445, 140] on link "Next image" at bounding box center [444, 141] width 25 height 25
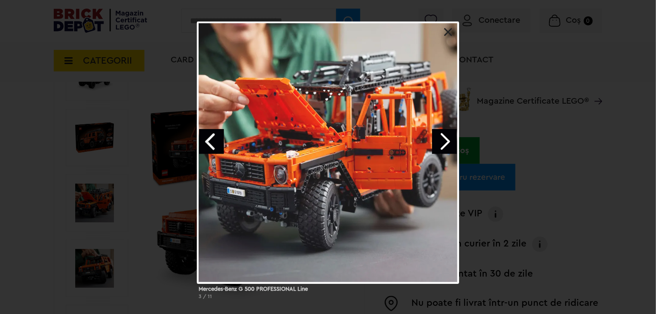
click at [445, 140] on link "Next image" at bounding box center [444, 141] width 25 height 25
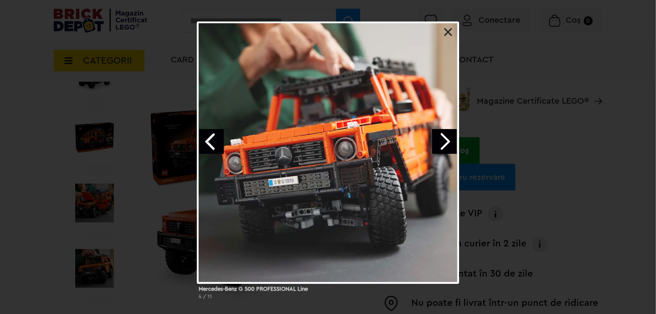
click at [445, 140] on link "Next image" at bounding box center [444, 141] width 25 height 25
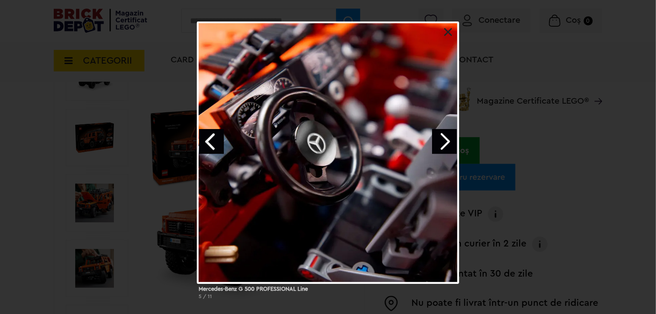
click at [445, 140] on link "Next image" at bounding box center [444, 141] width 25 height 25
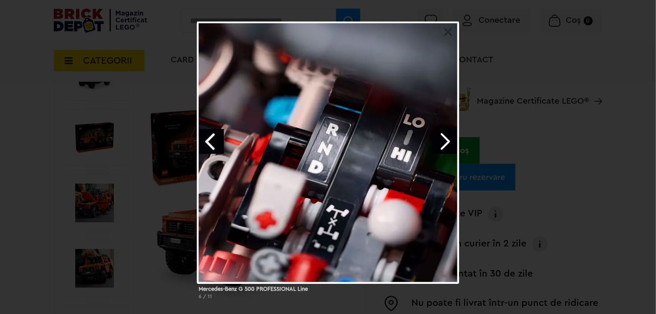
click at [445, 140] on link "Next image" at bounding box center [444, 141] width 25 height 25
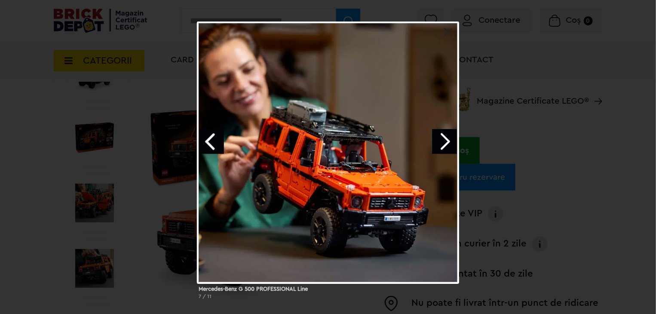
click at [445, 140] on link "Next image" at bounding box center [444, 141] width 25 height 25
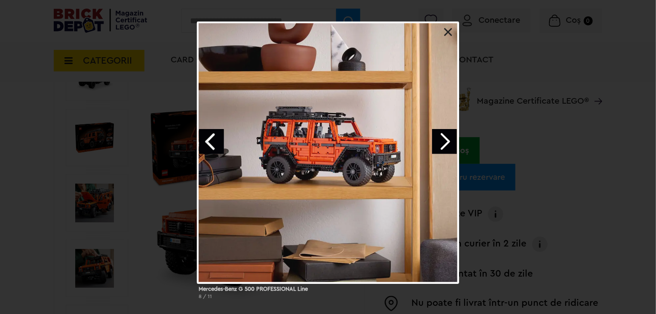
click at [445, 140] on link "Next image" at bounding box center [444, 141] width 25 height 25
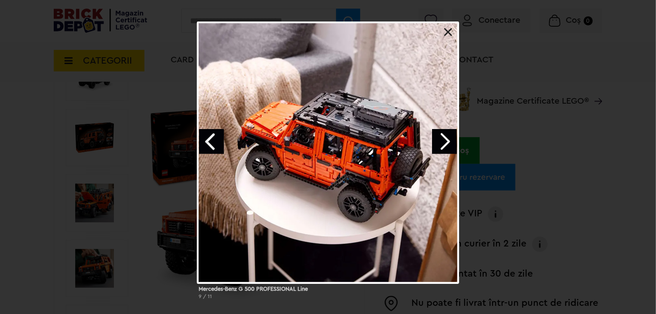
click at [445, 140] on link "Next image" at bounding box center [444, 141] width 25 height 25
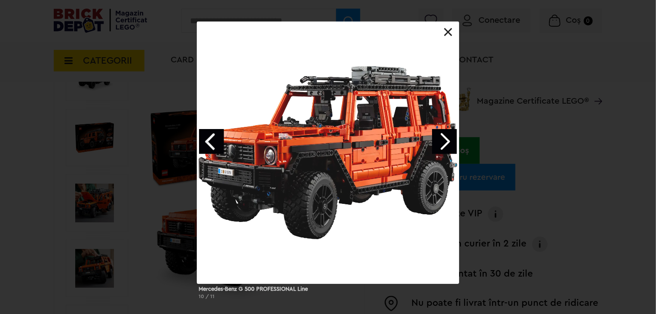
click at [445, 140] on link "Next image" at bounding box center [444, 141] width 25 height 25
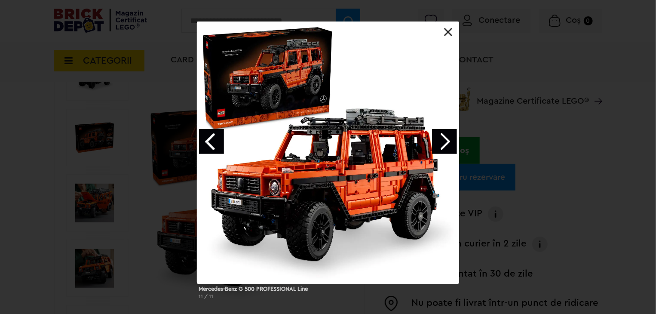
click at [445, 140] on link "Next image" at bounding box center [444, 141] width 25 height 25
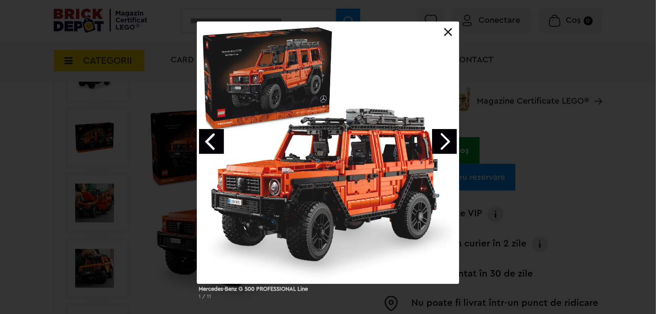
click at [445, 140] on link "Next image" at bounding box center [444, 141] width 25 height 25
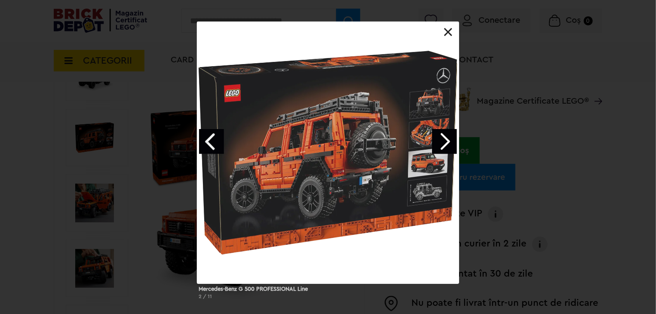
click at [445, 140] on link "Next image" at bounding box center [444, 141] width 25 height 25
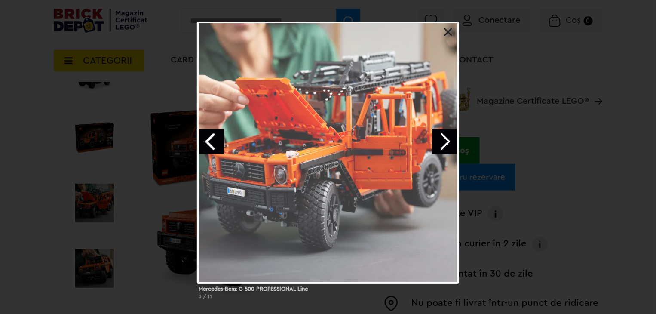
click at [445, 140] on link "Next image" at bounding box center [444, 141] width 25 height 25
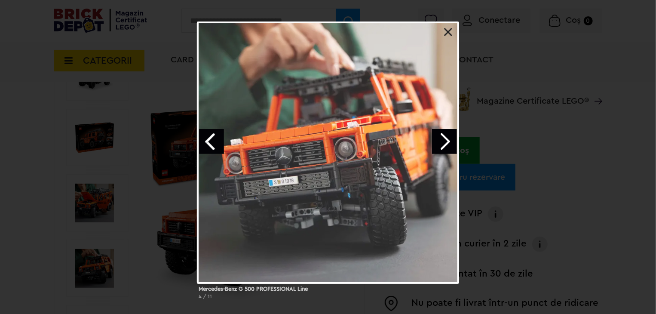
click at [445, 140] on link "Next image" at bounding box center [444, 141] width 25 height 25
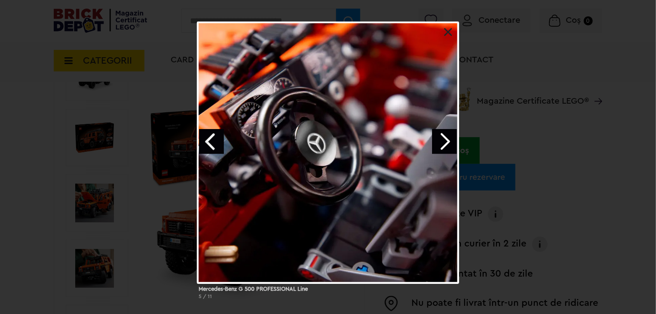
click at [445, 140] on link "Next image" at bounding box center [444, 141] width 25 height 25
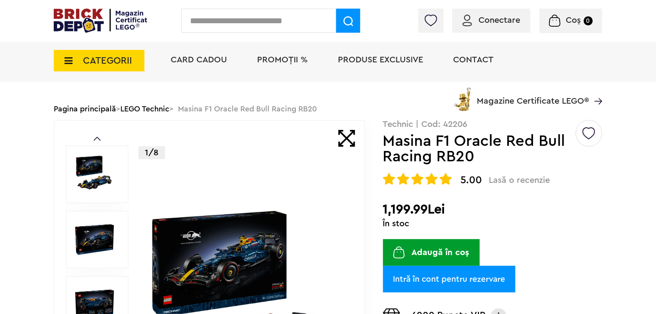
scroll to position [86, 0]
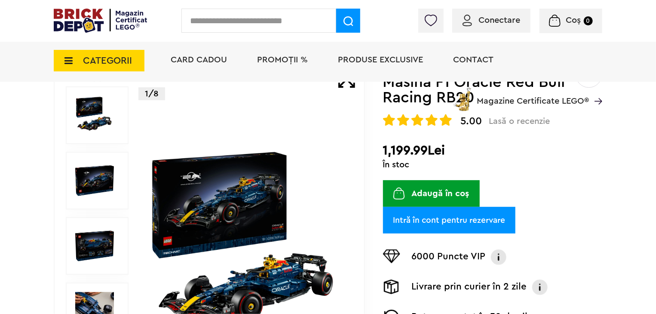
click at [261, 185] on img at bounding box center [246, 246] width 198 height 198
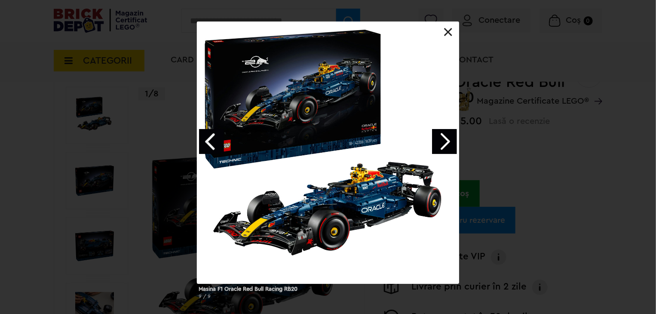
click at [449, 141] on link "Next image" at bounding box center [444, 141] width 25 height 25
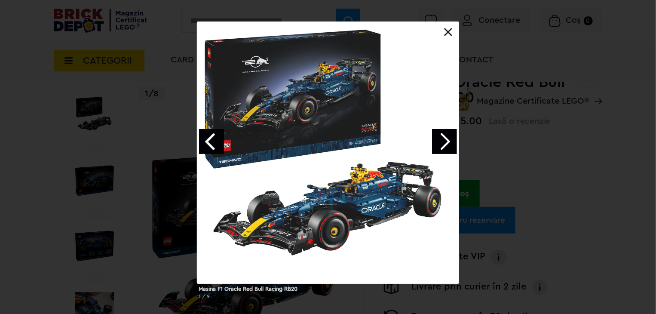
click at [449, 141] on link "Next image" at bounding box center [444, 141] width 25 height 25
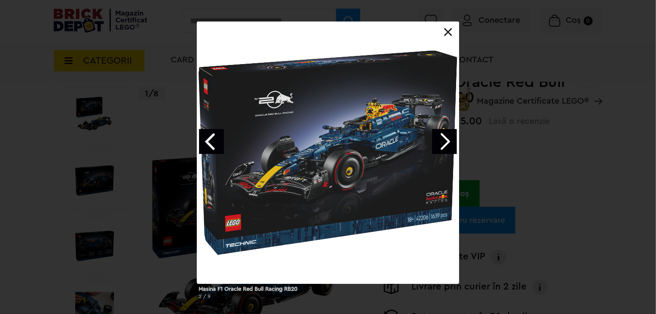
click at [449, 141] on link "Next image" at bounding box center [444, 141] width 25 height 25
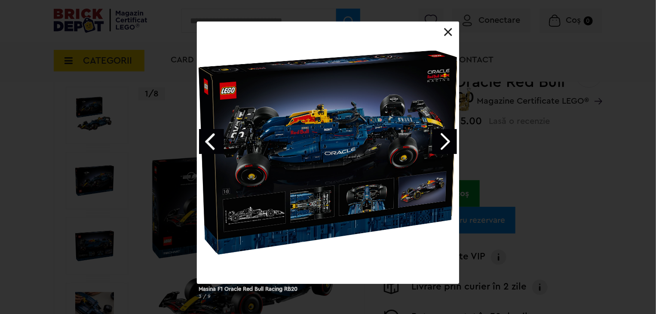
click at [437, 141] on link "Next image" at bounding box center [444, 141] width 25 height 25
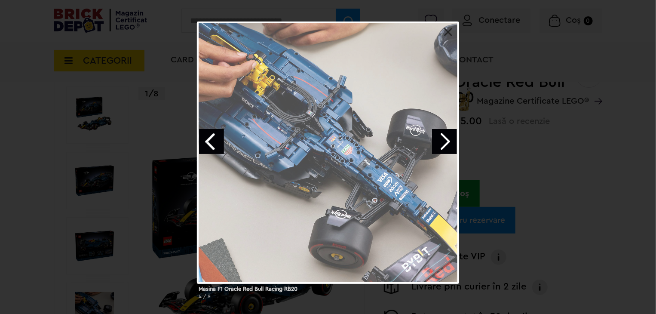
click at [437, 141] on link "Next image" at bounding box center [444, 141] width 25 height 25
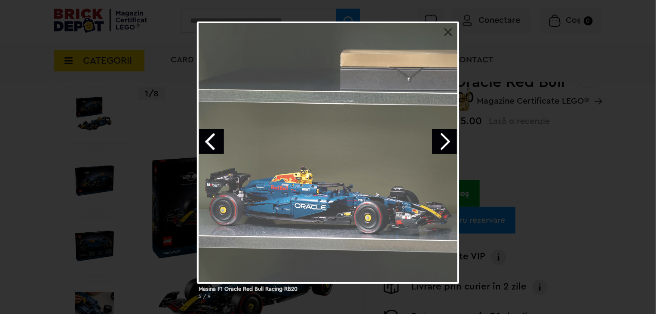
click at [437, 141] on link "Next image" at bounding box center [444, 141] width 25 height 25
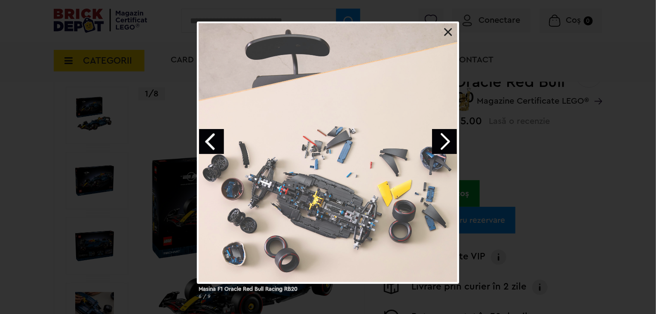
click at [437, 141] on link "Next image" at bounding box center [444, 141] width 25 height 25
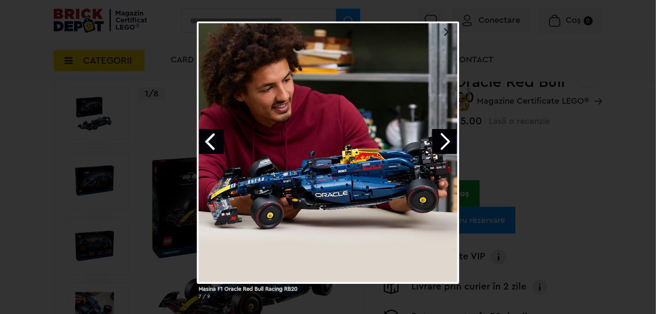
click at [437, 141] on link "Next image" at bounding box center [444, 141] width 25 height 25
